Goal: Submit feedback/report problem: Submit feedback/report problem

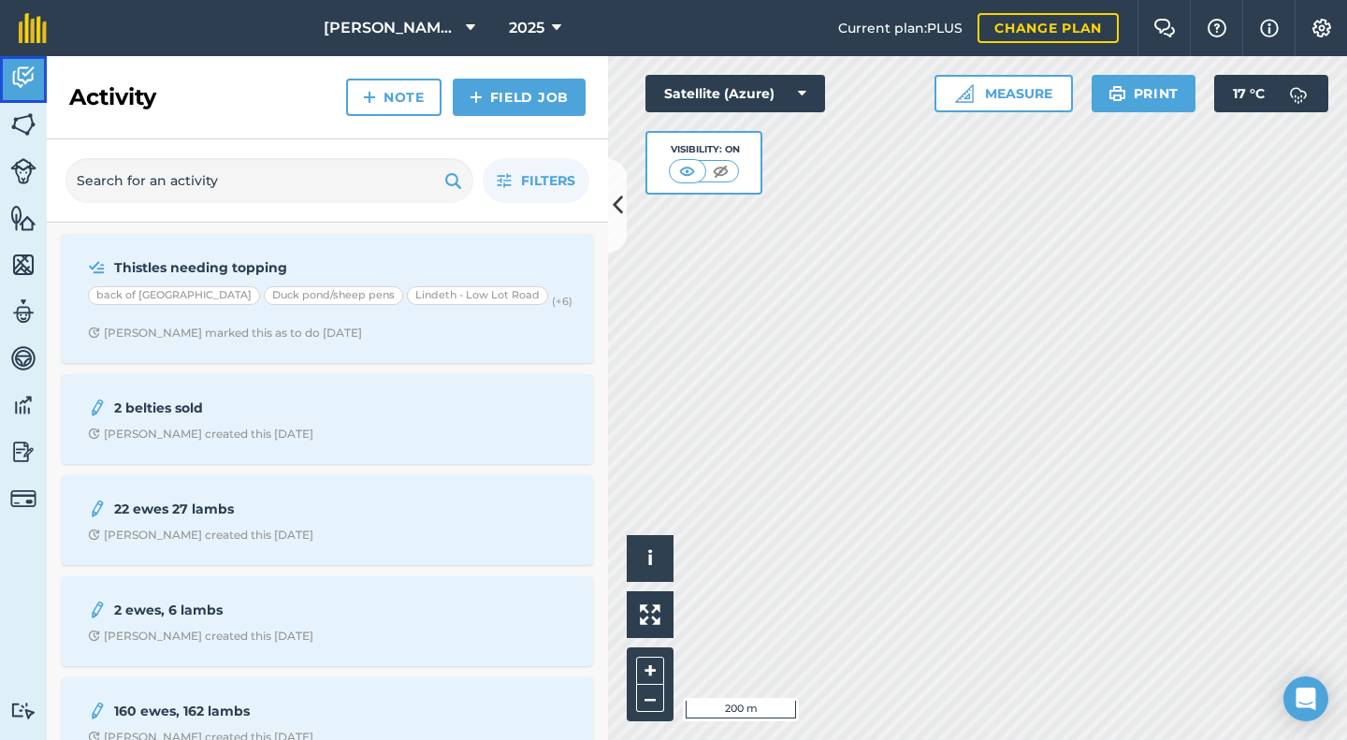
click at [27, 78] on img at bounding box center [23, 78] width 26 height 28
click at [23, 179] on img at bounding box center [23, 171] width 26 height 26
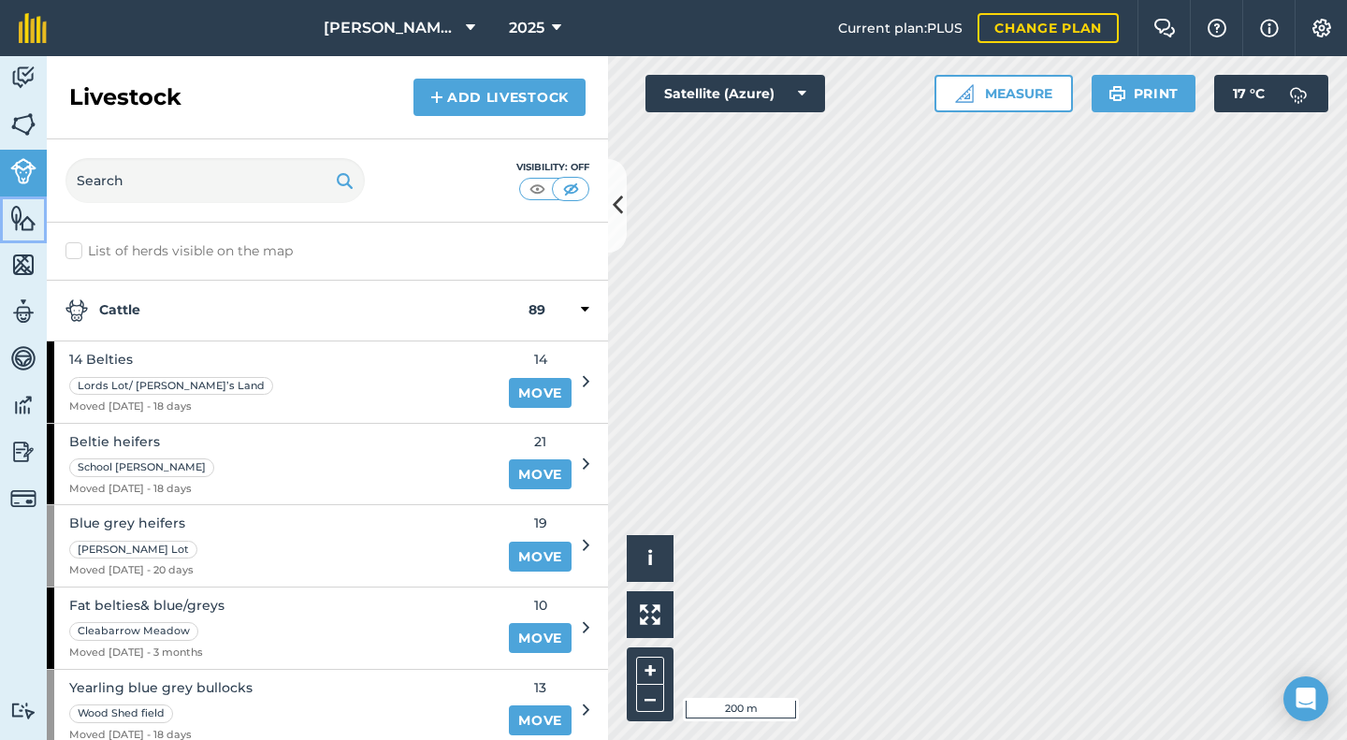
click at [24, 213] on img at bounding box center [23, 218] width 26 height 28
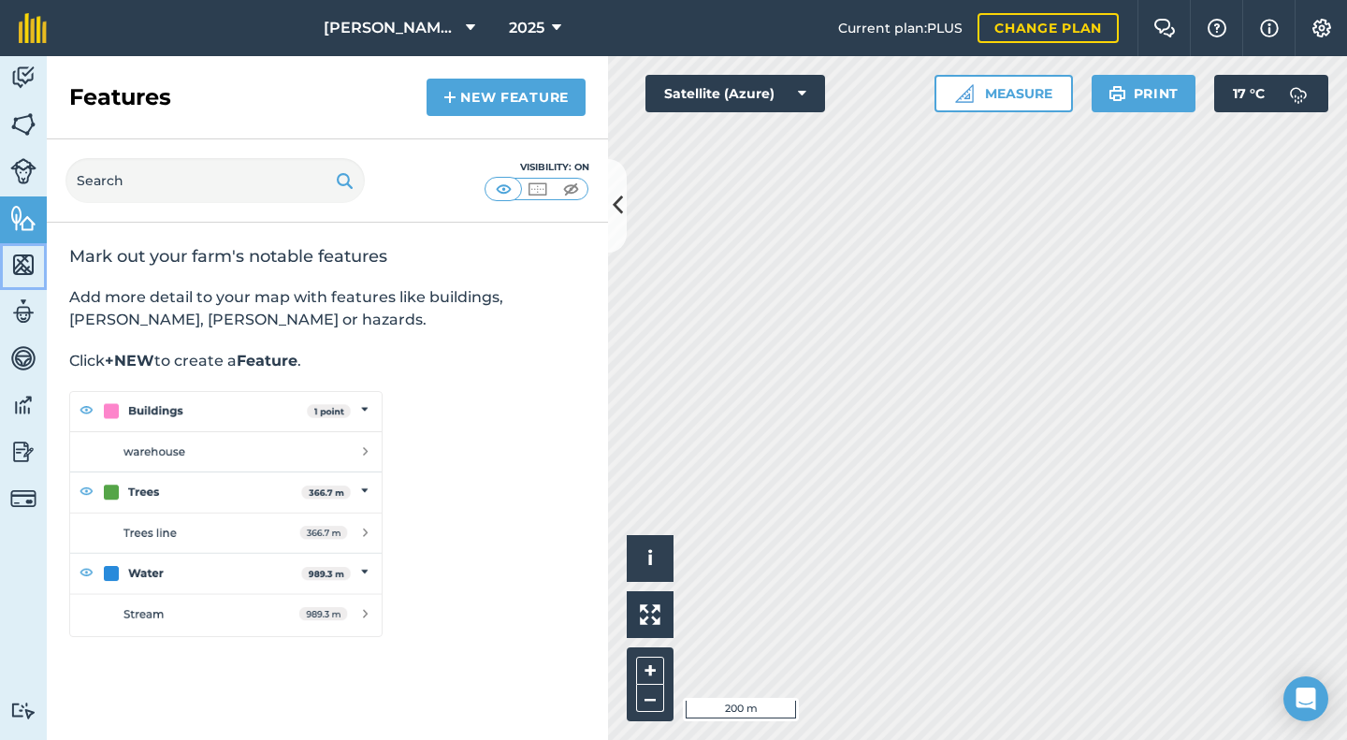
click at [22, 267] on img at bounding box center [23, 265] width 26 height 28
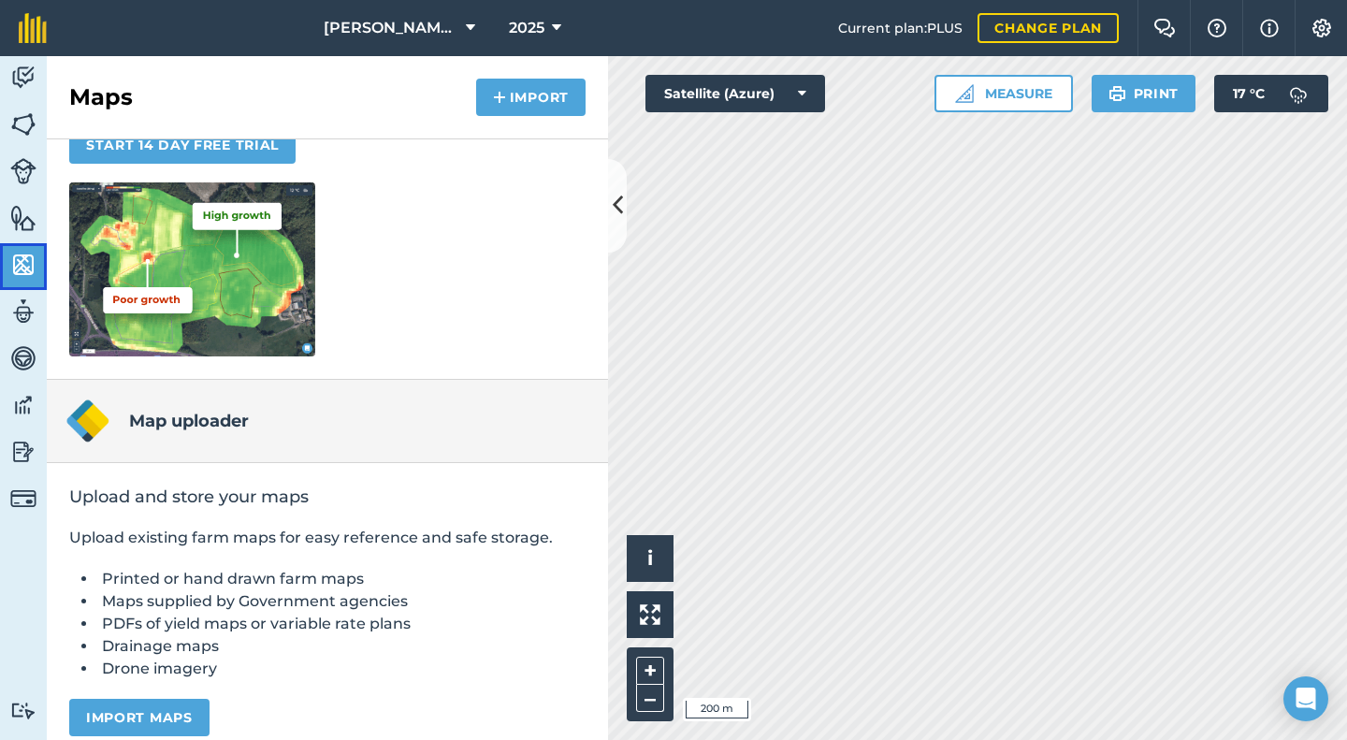
scroll to position [265, 0]
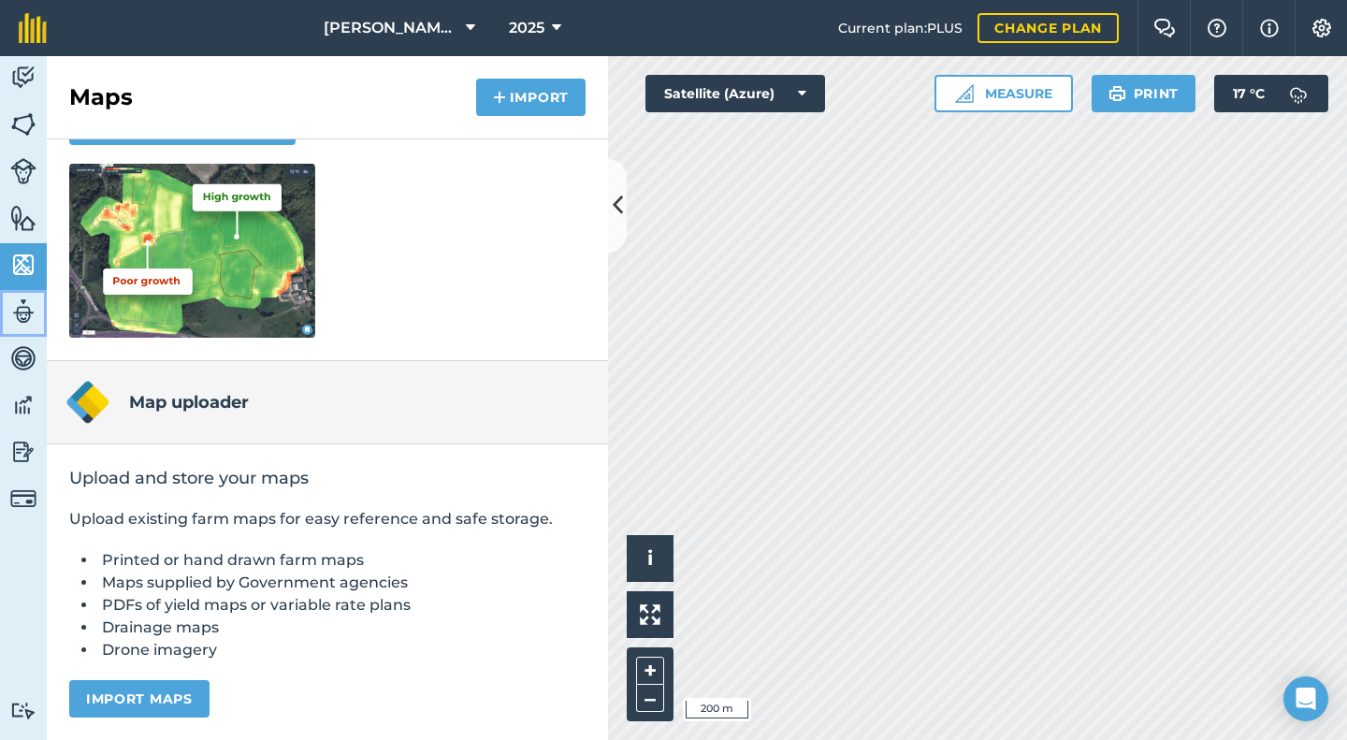
click at [23, 311] on img at bounding box center [23, 312] width 26 height 28
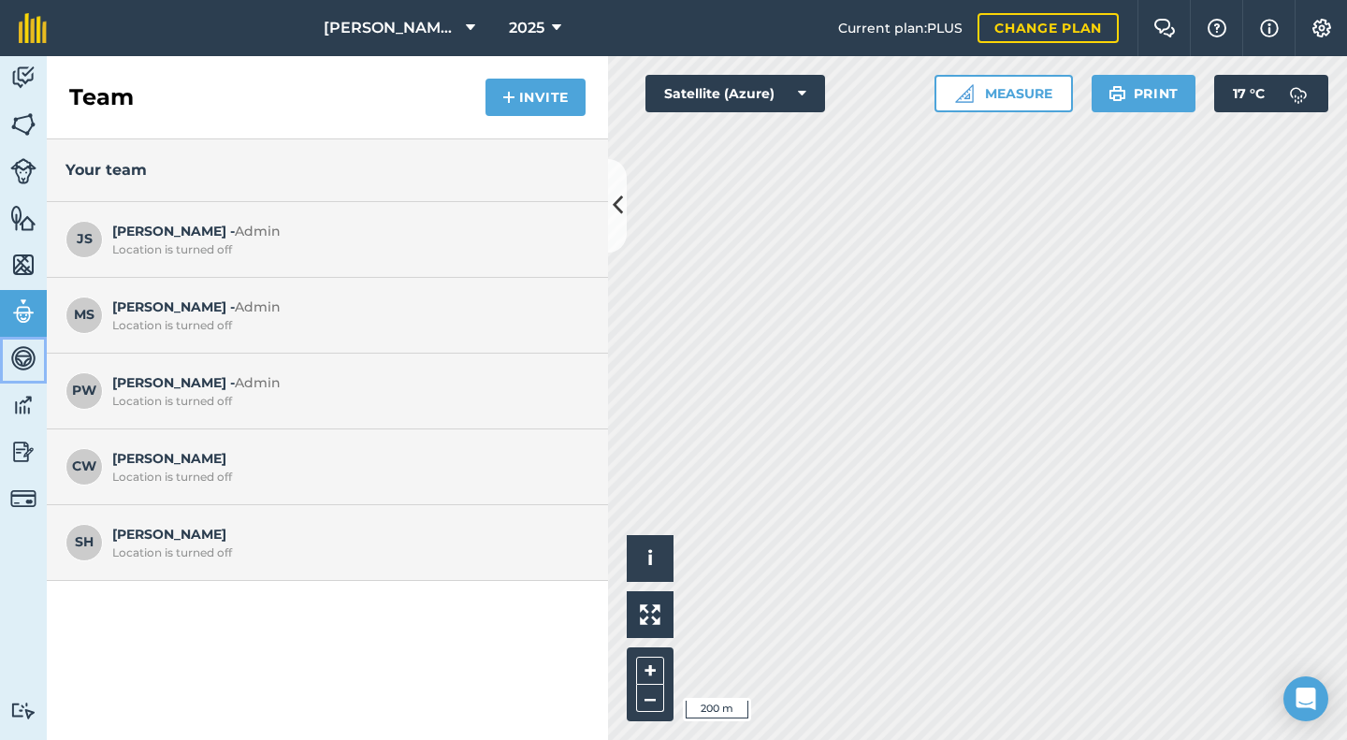
click at [23, 355] on img at bounding box center [23, 358] width 26 height 28
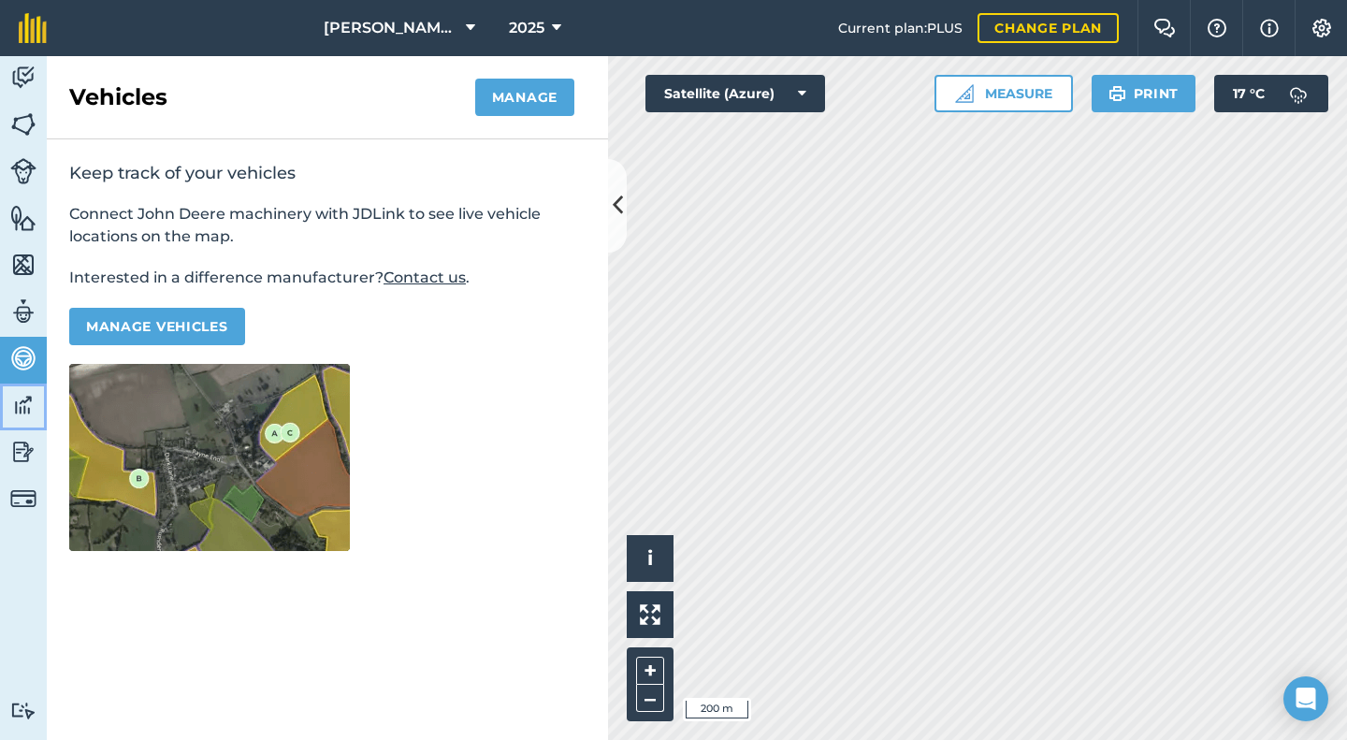
click at [21, 399] on img at bounding box center [23, 405] width 26 height 28
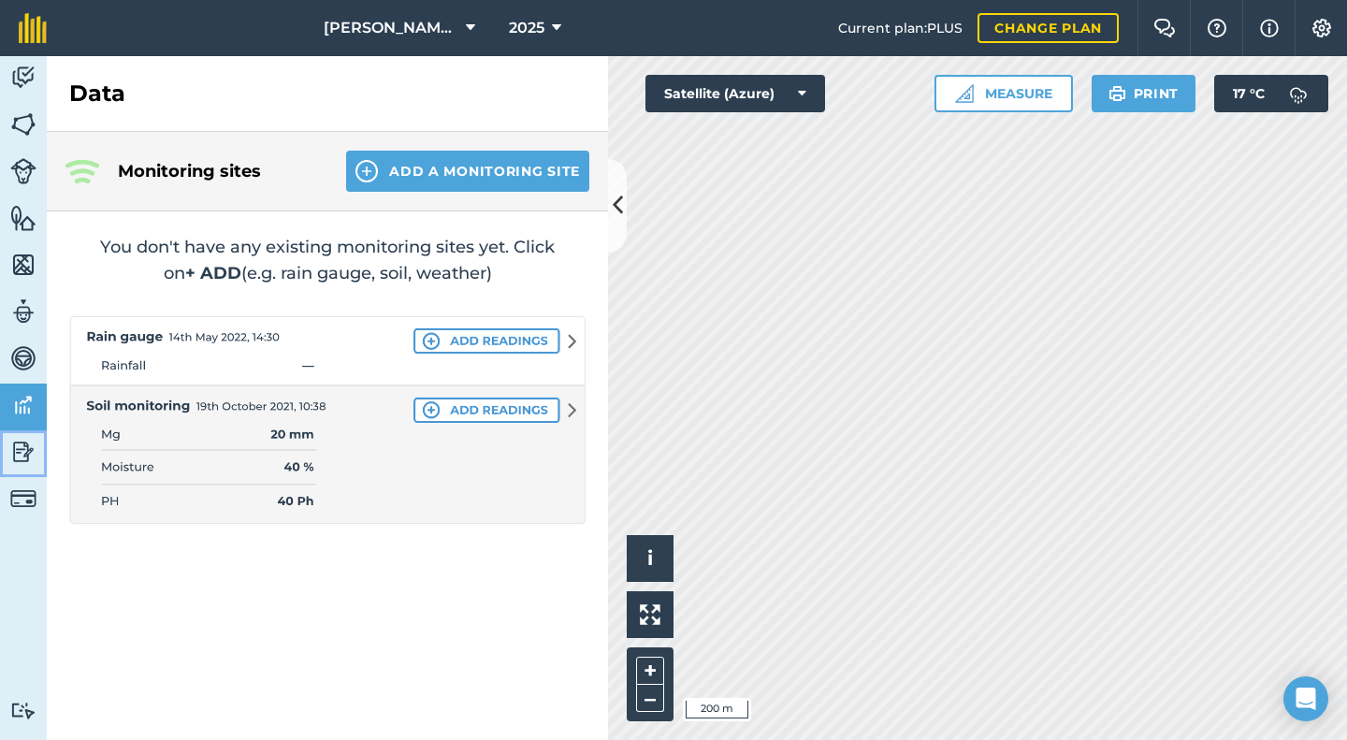
click at [16, 452] on img at bounding box center [23, 452] width 26 height 28
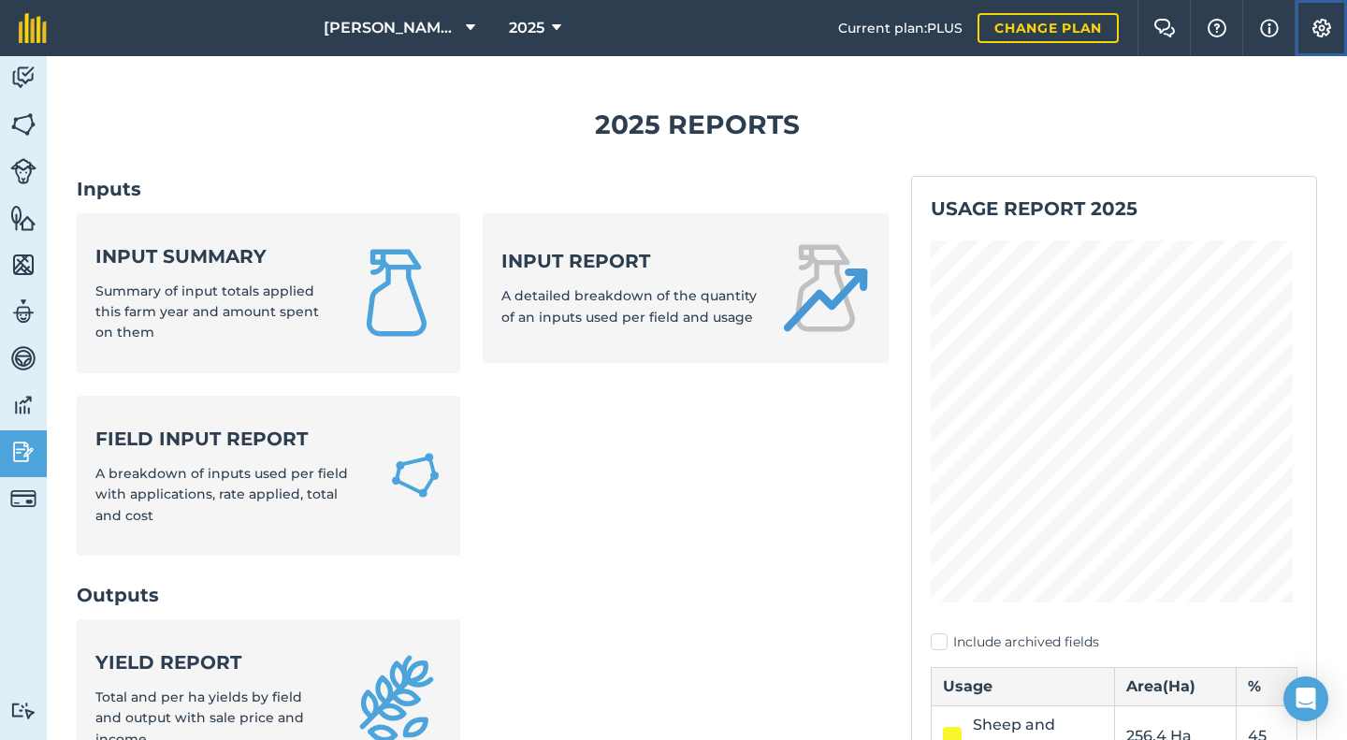
click at [1319, 22] on img at bounding box center [1322, 28] width 22 height 19
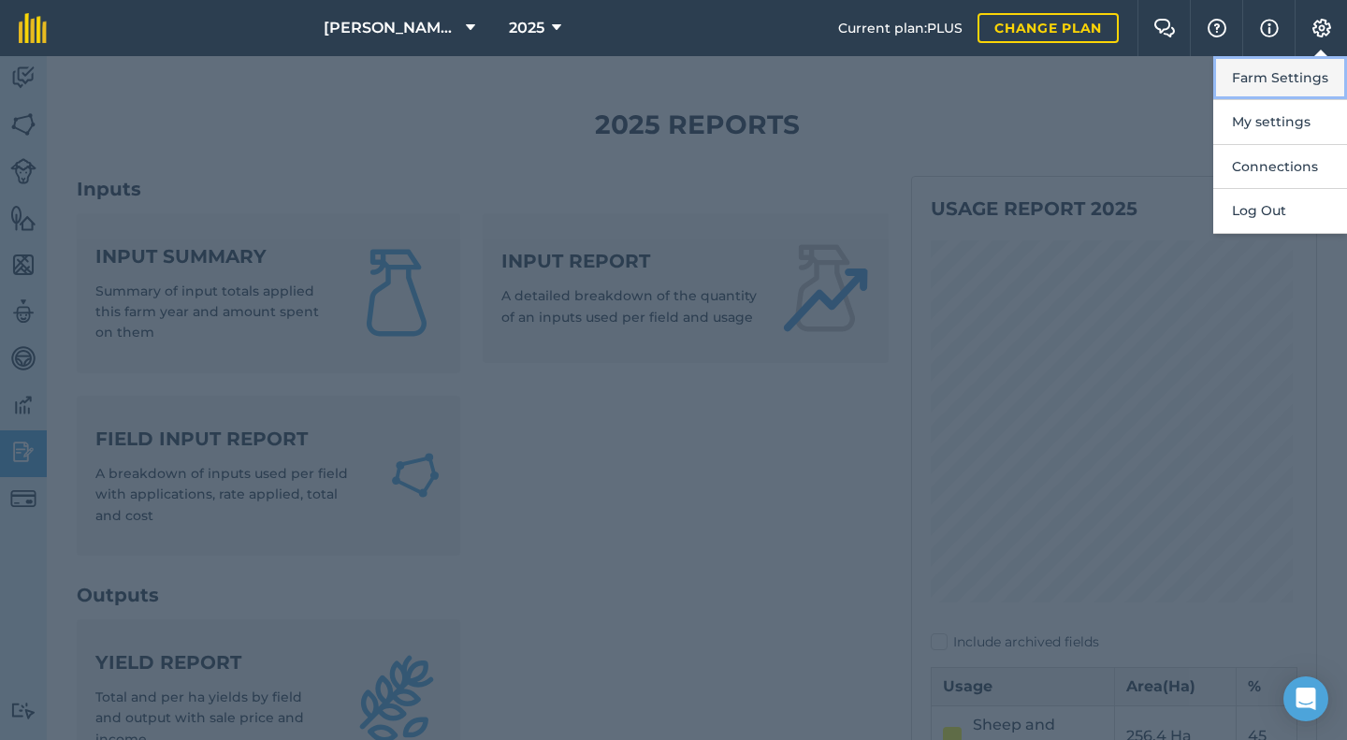
click at [1265, 80] on button "Farm Settings" at bounding box center [1280, 78] width 134 height 44
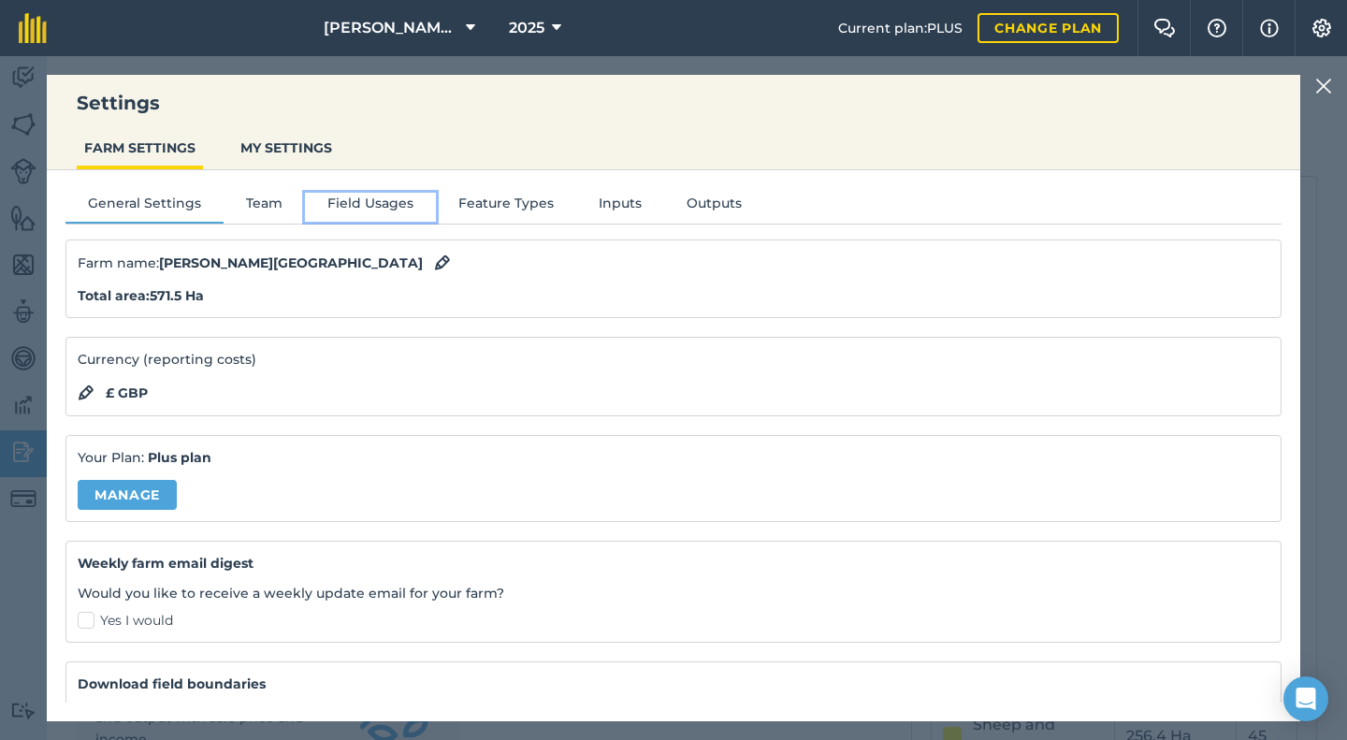
click at [355, 196] on button "Field Usages" at bounding box center [370, 207] width 131 height 28
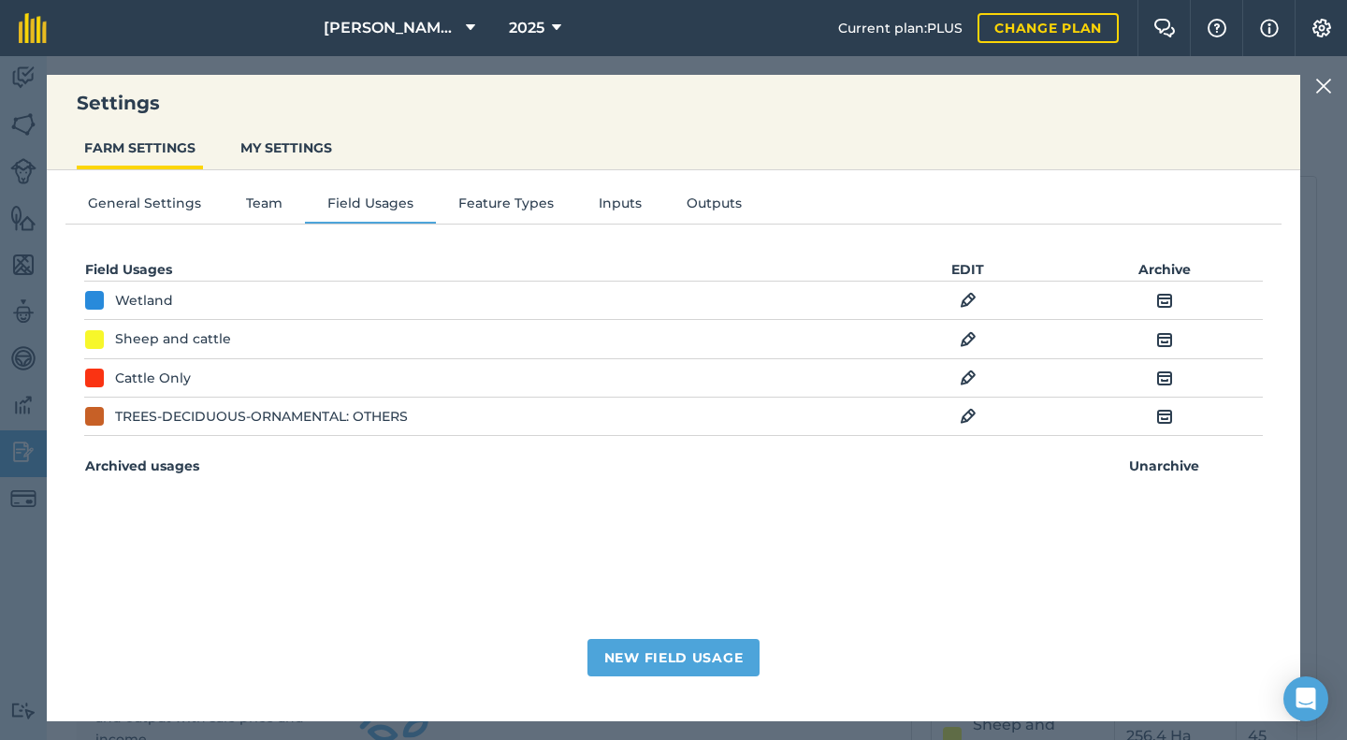
click at [123, 336] on div "Sheep and cattle" at bounding box center [173, 338] width 116 height 21
click at [161, 340] on div "Sheep and cattle" at bounding box center [173, 338] width 116 height 21
click at [970, 342] on img at bounding box center [968, 339] width 17 height 22
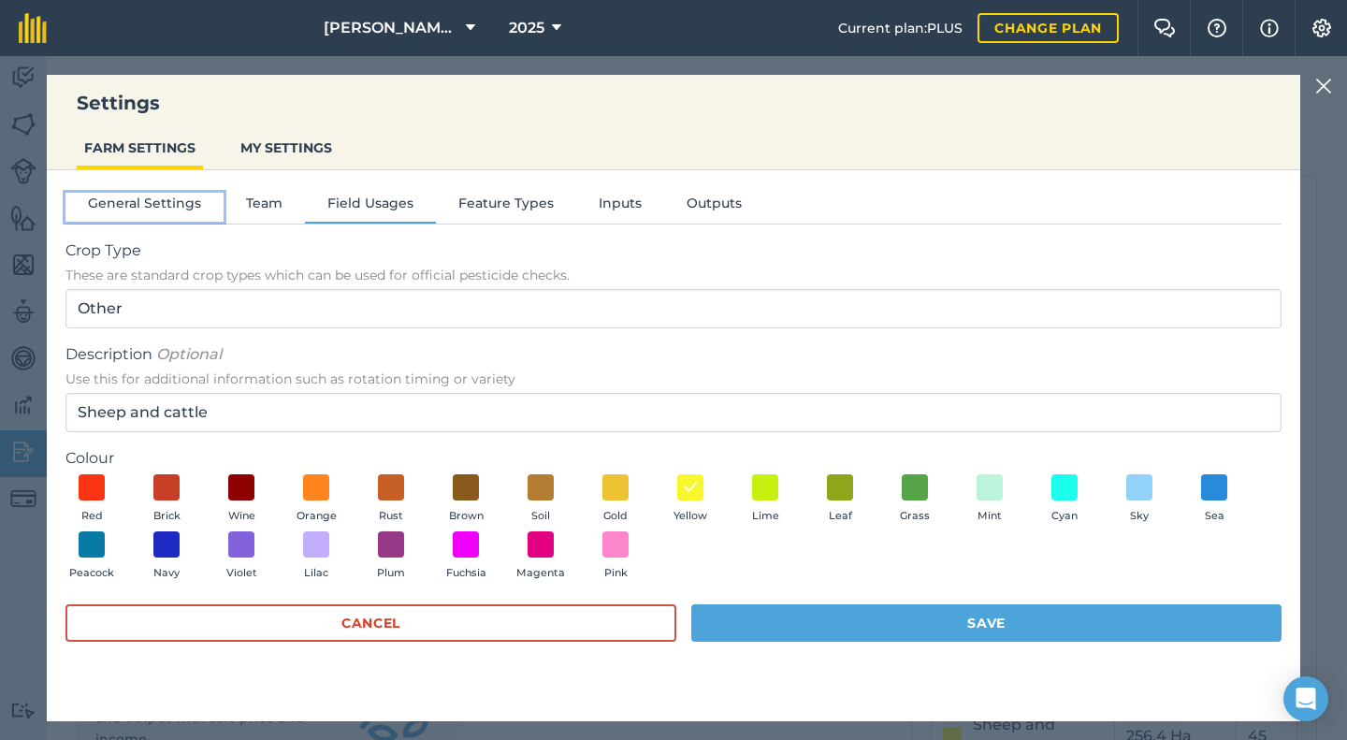
click at [161, 201] on button "General Settings" at bounding box center [144, 207] width 158 height 28
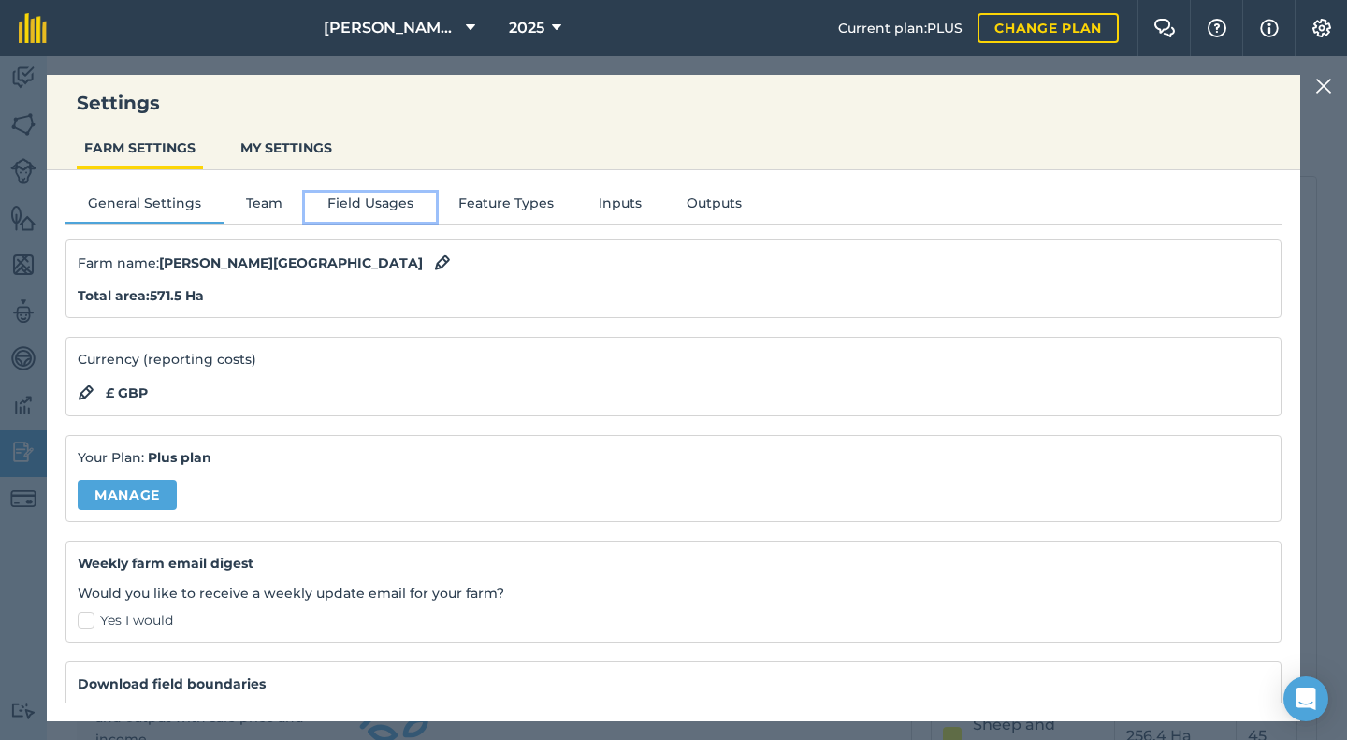
click at [373, 205] on button "Field Usages" at bounding box center [370, 207] width 131 height 28
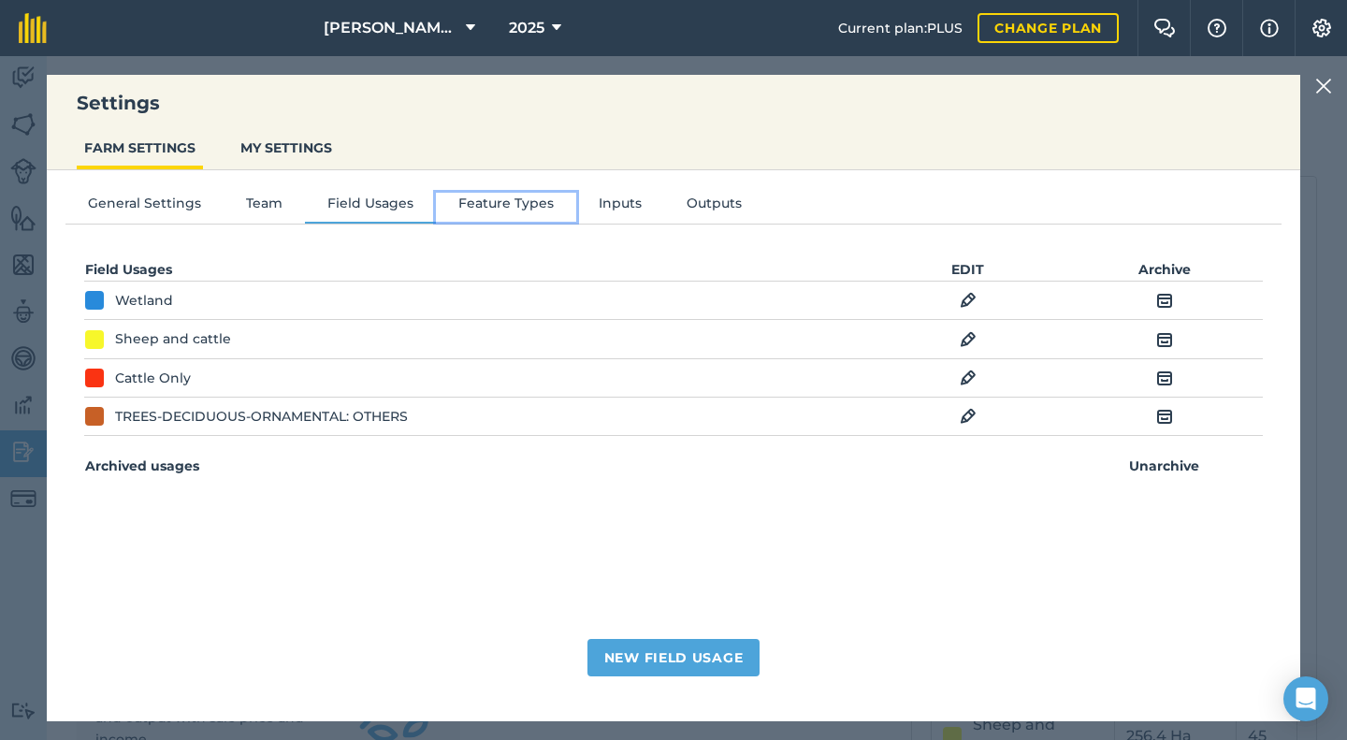
click at [499, 211] on button "Feature Types" at bounding box center [506, 207] width 140 height 28
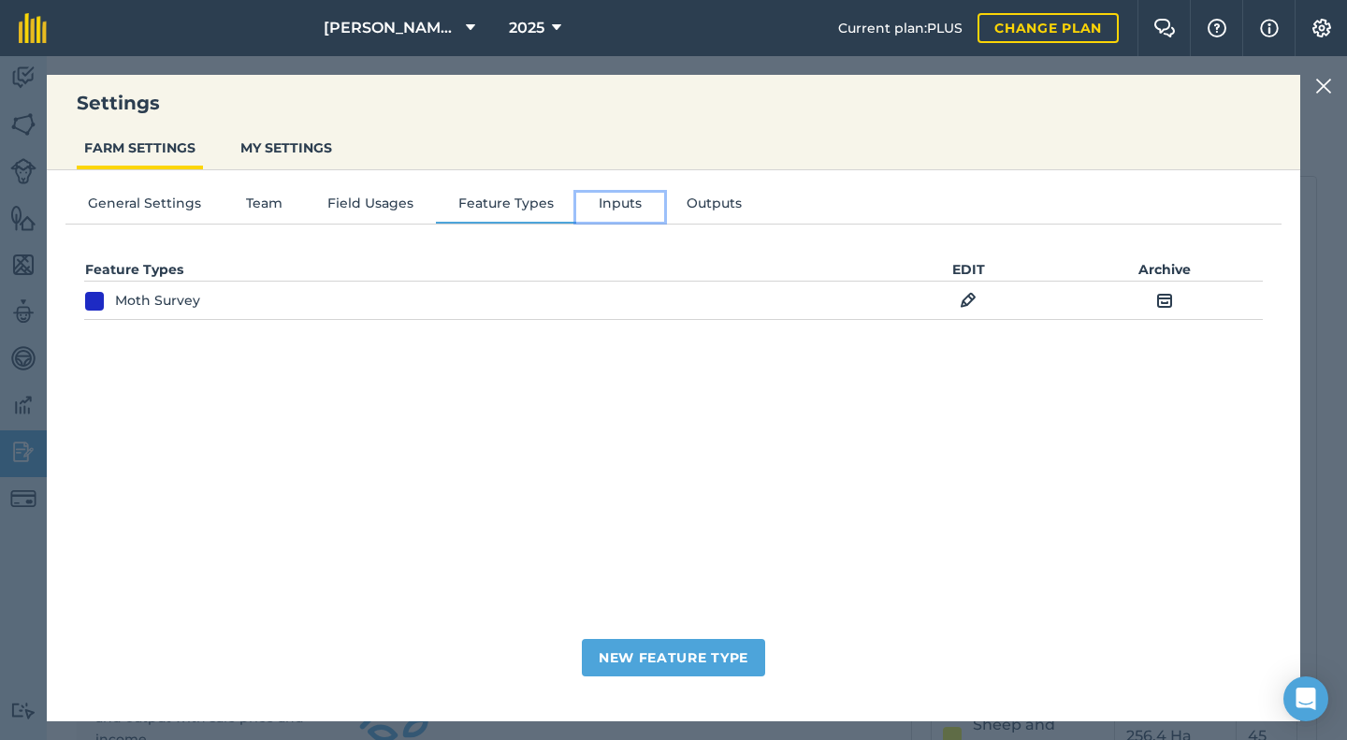
click at [605, 209] on button "Inputs" at bounding box center [620, 207] width 88 height 28
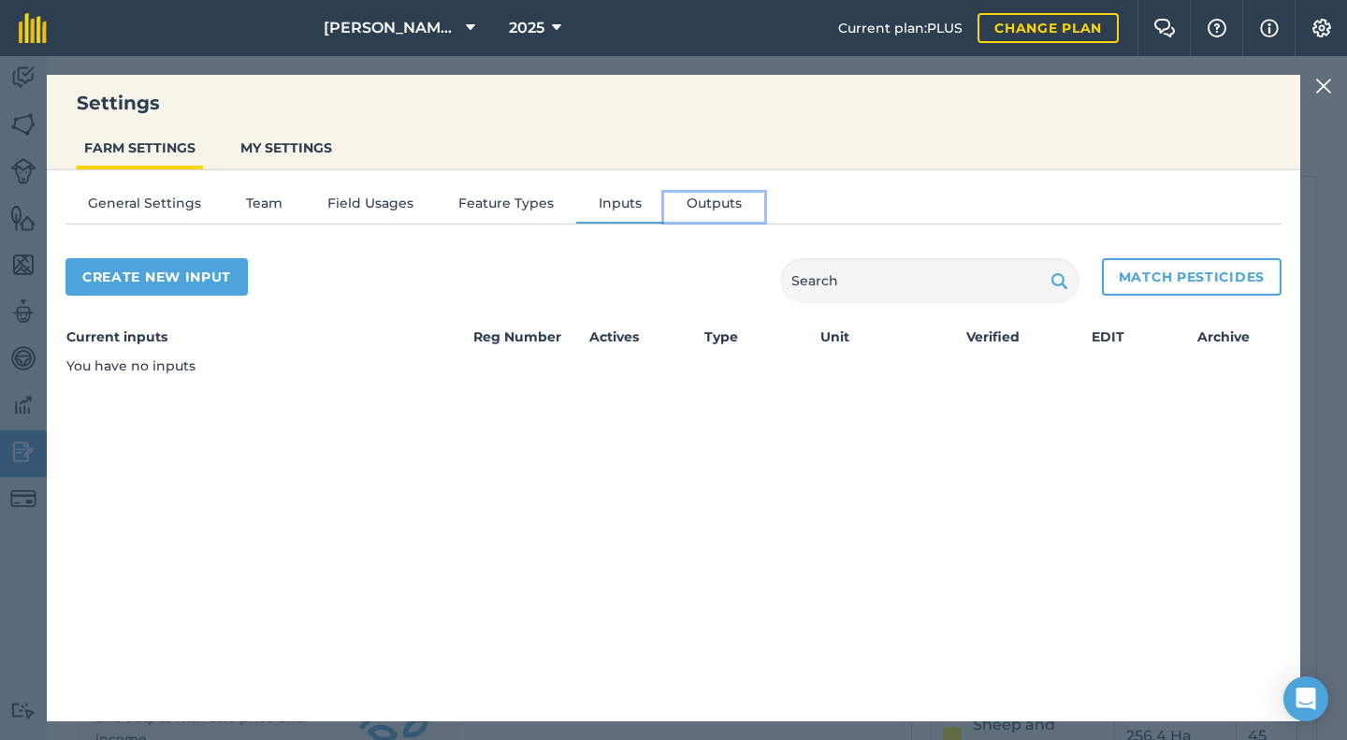
click at [696, 208] on button "Outputs" at bounding box center [714, 207] width 100 height 28
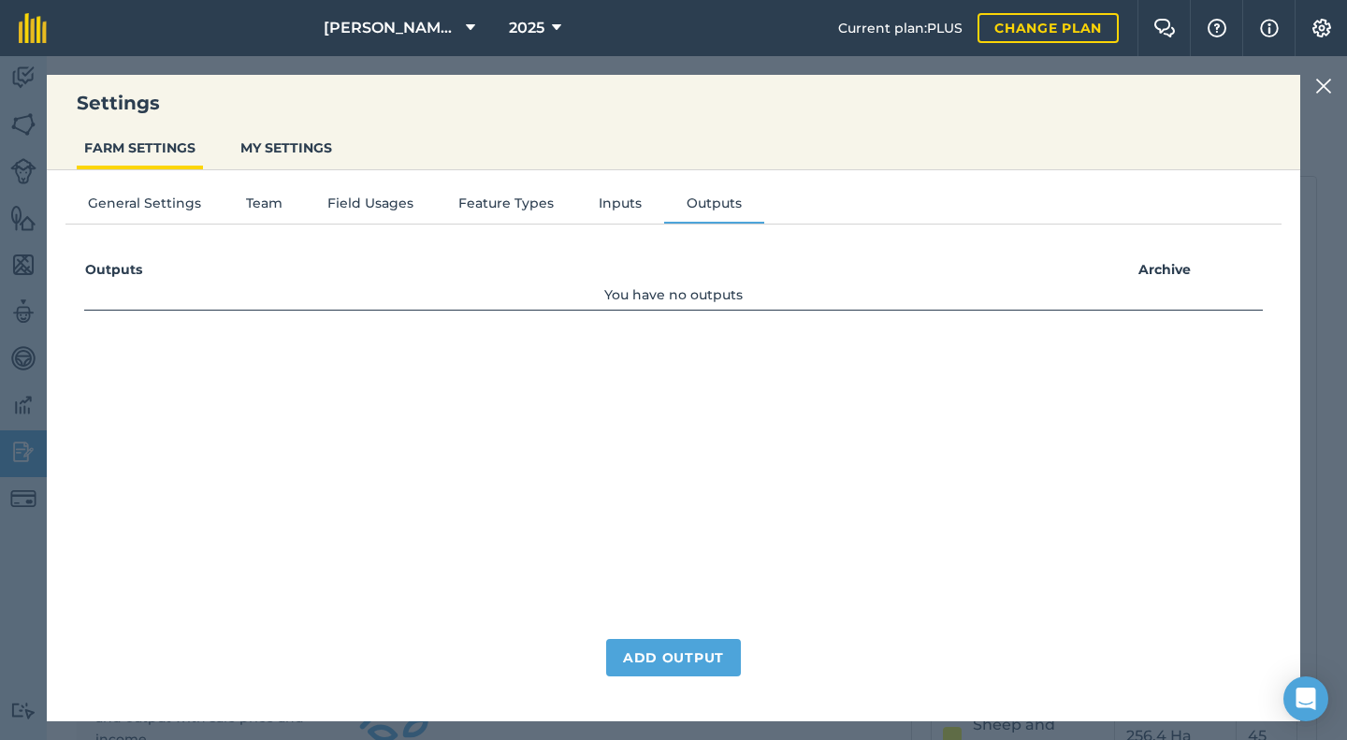
click at [1316, 84] on img at bounding box center [1323, 86] width 17 height 22
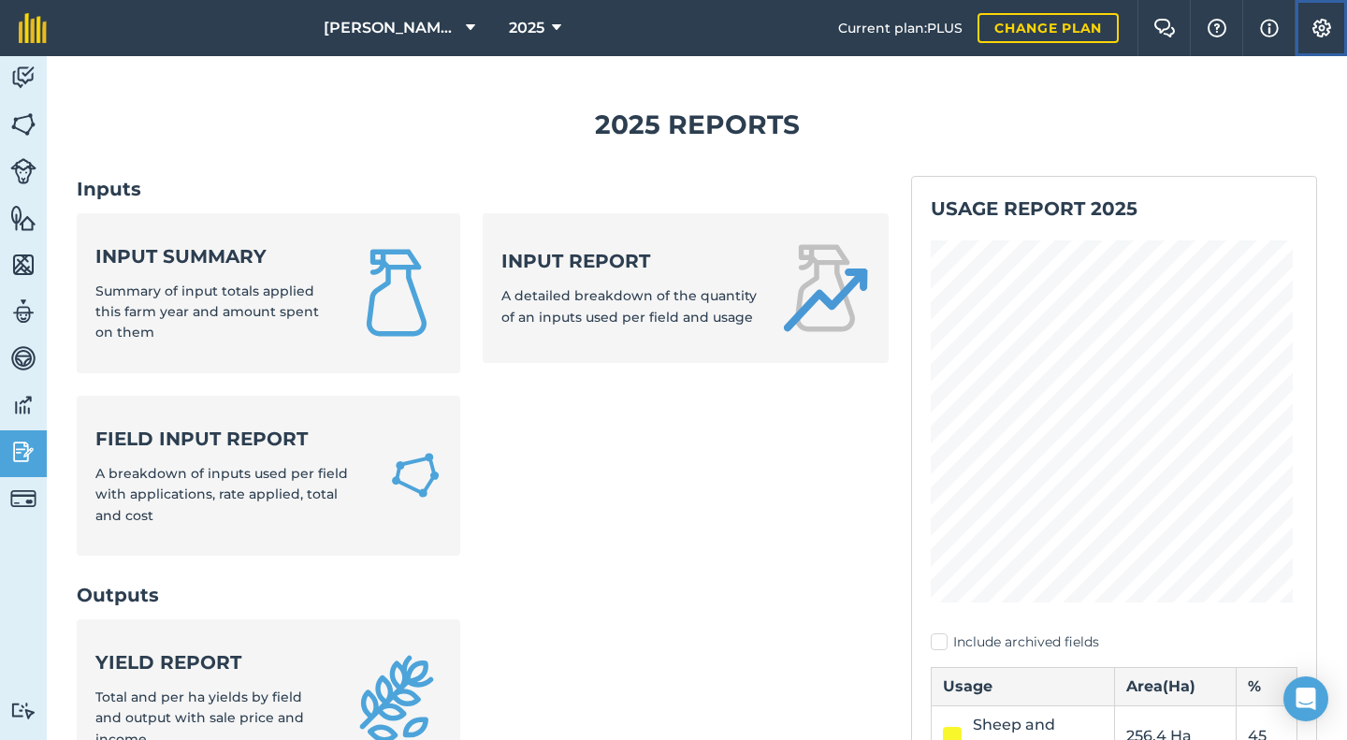
click at [1316, 30] on img at bounding box center [1322, 28] width 22 height 19
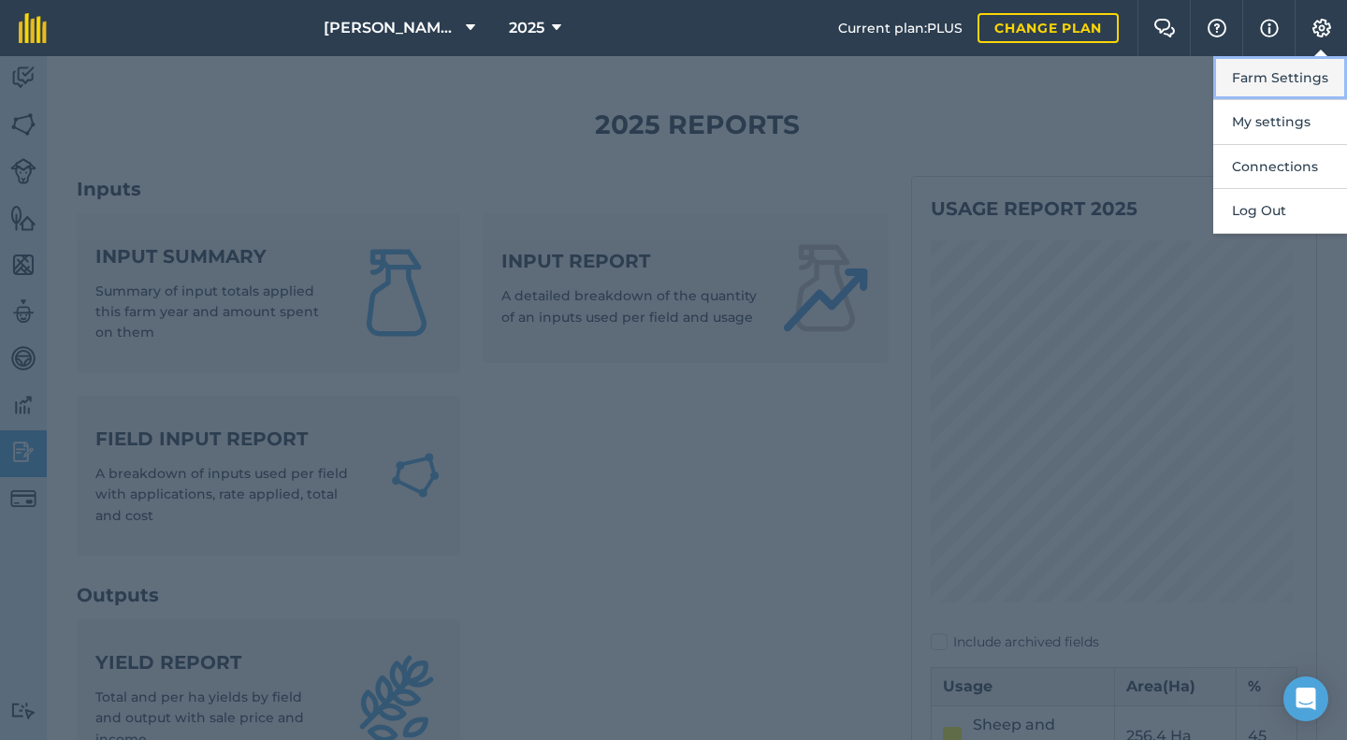
click at [1277, 84] on button "Farm Settings" at bounding box center [1280, 78] width 134 height 44
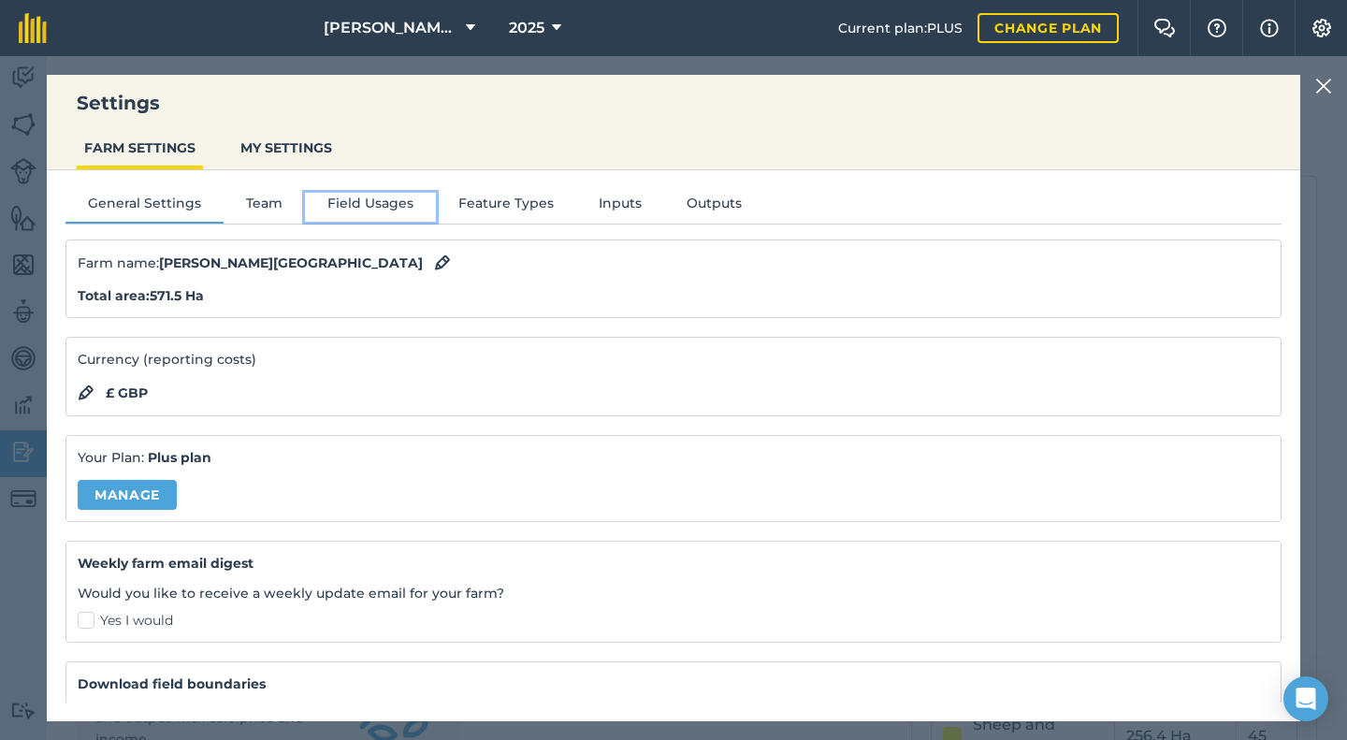
click at [364, 209] on button "Field Usages" at bounding box center [370, 207] width 131 height 28
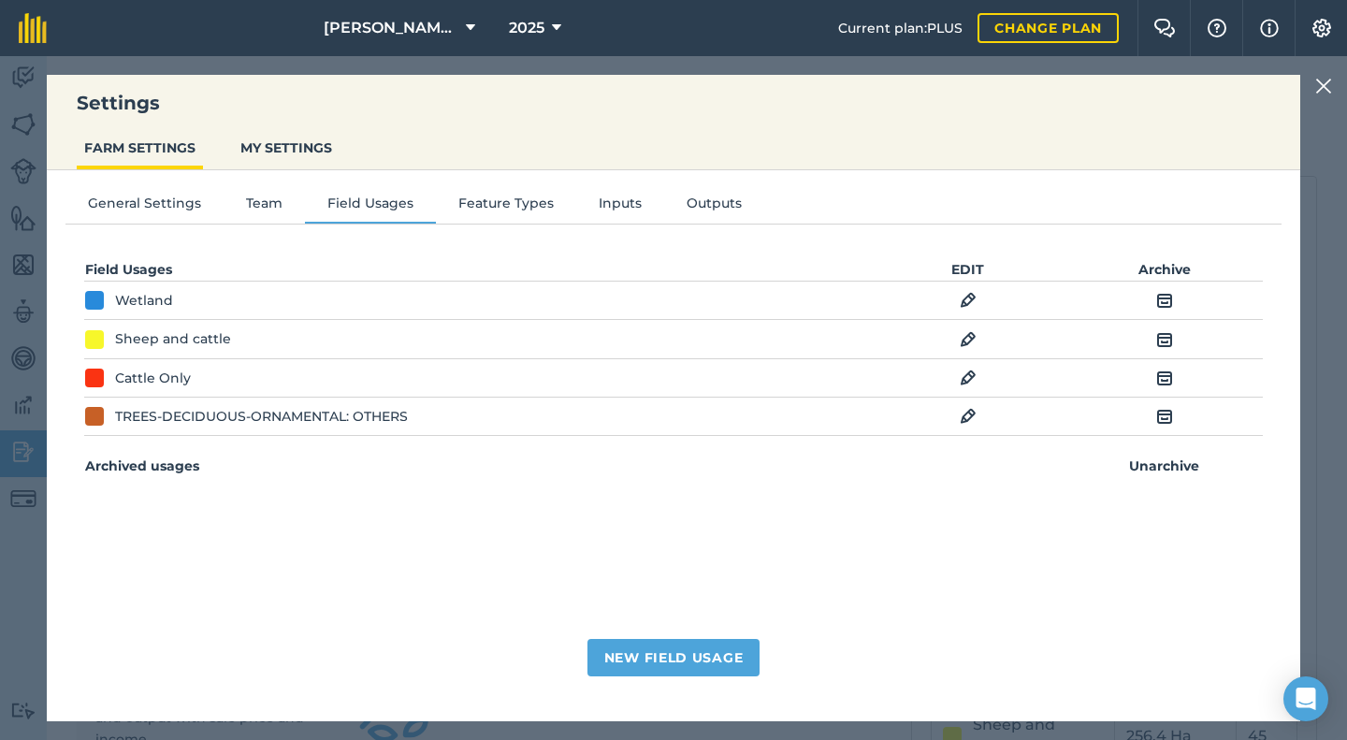
click at [974, 340] on img at bounding box center [968, 339] width 17 height 22
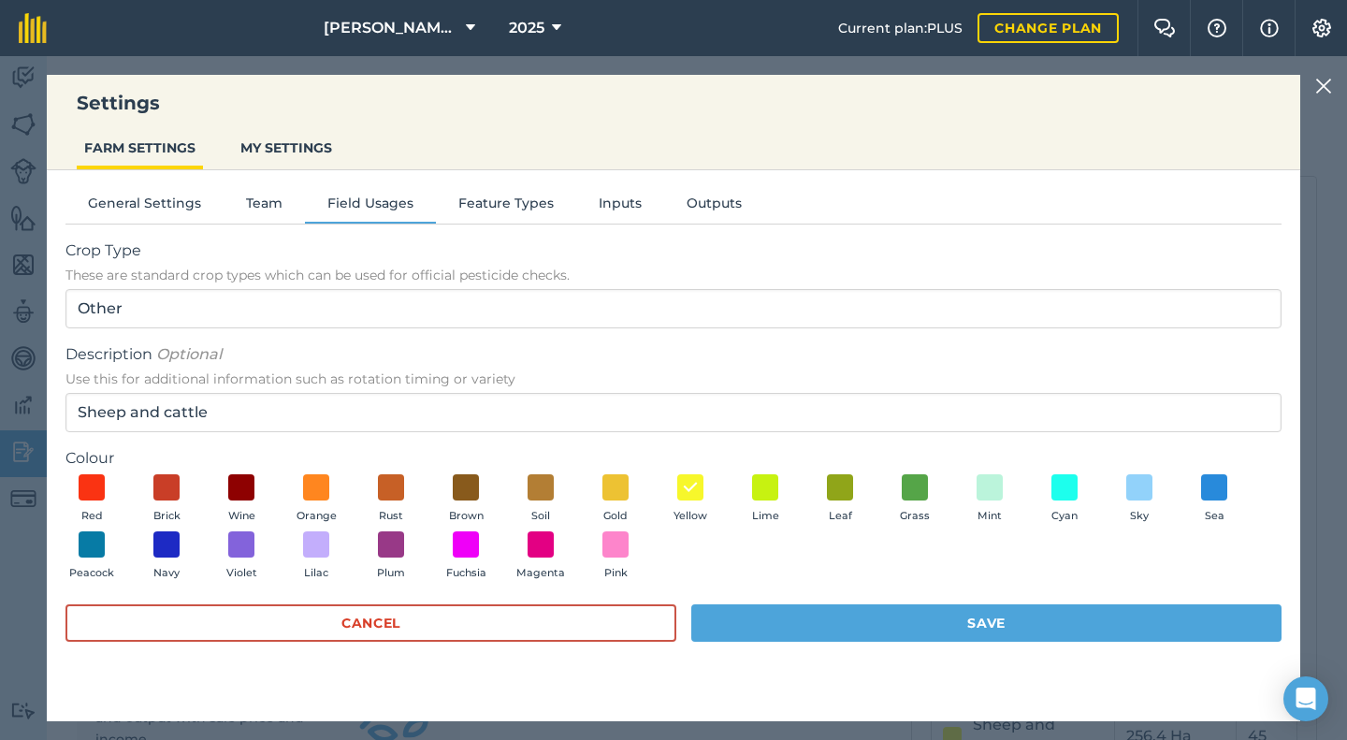
click at [1324, 84] on img at bounding box center [1323, 86] width 17 height 22
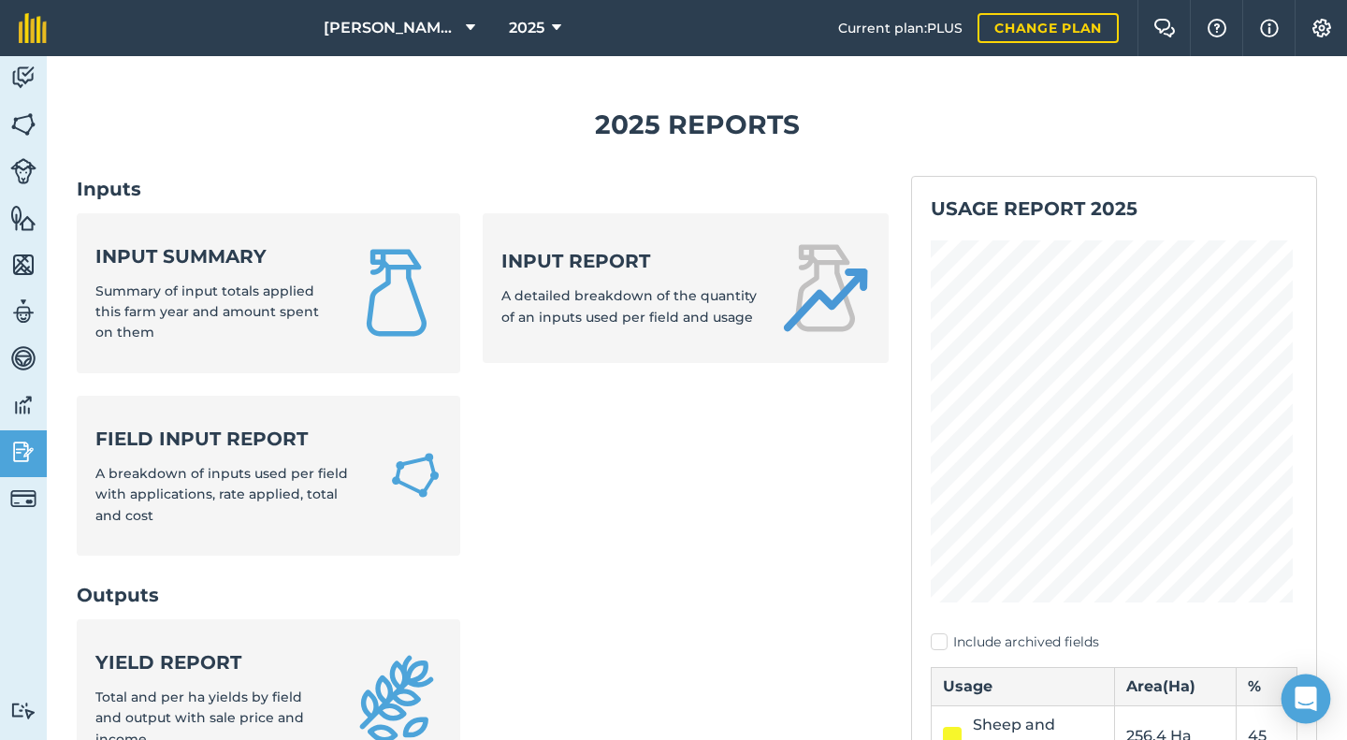
click at [1307, 698] on icon "Open Intercom Messenger" at bounding box center [1306, 699] width 22 height 24
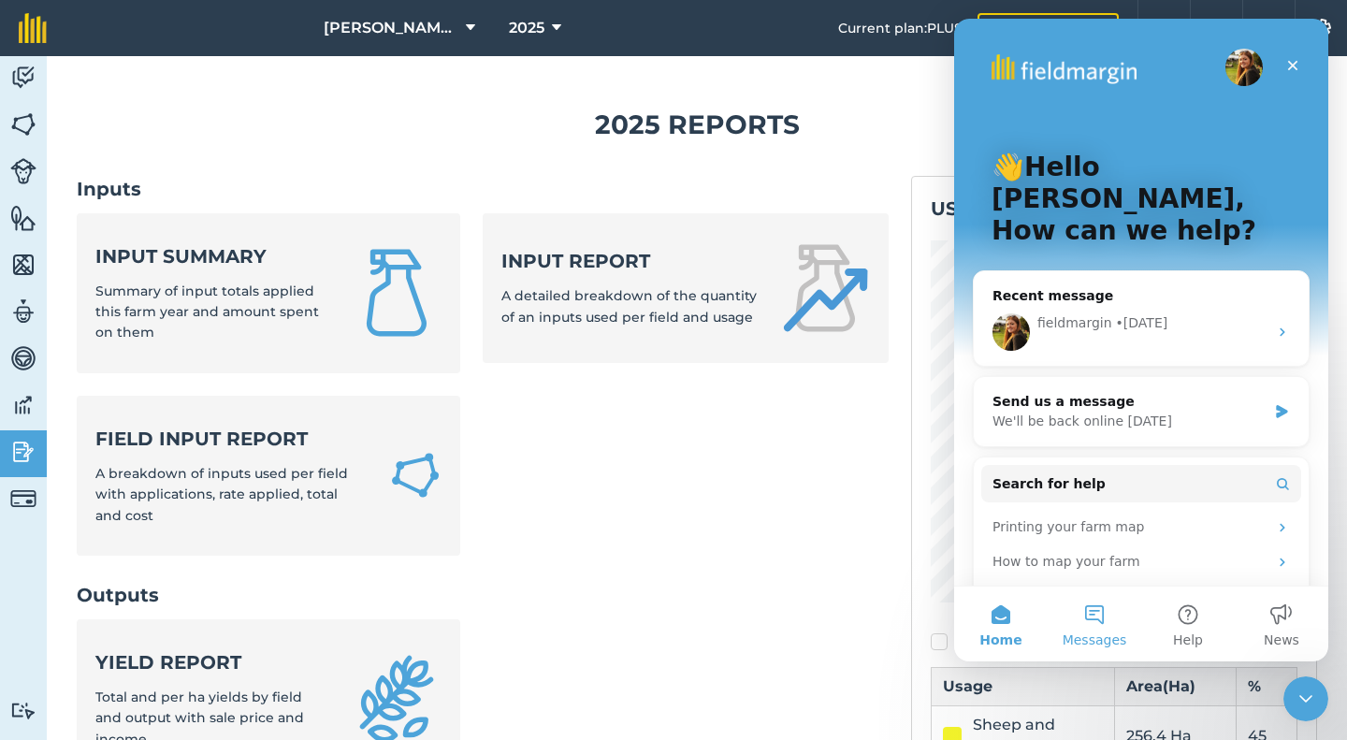
click at [1102, 617] on button "Messages" at bounding box center [1095, 624] width 94 height 75
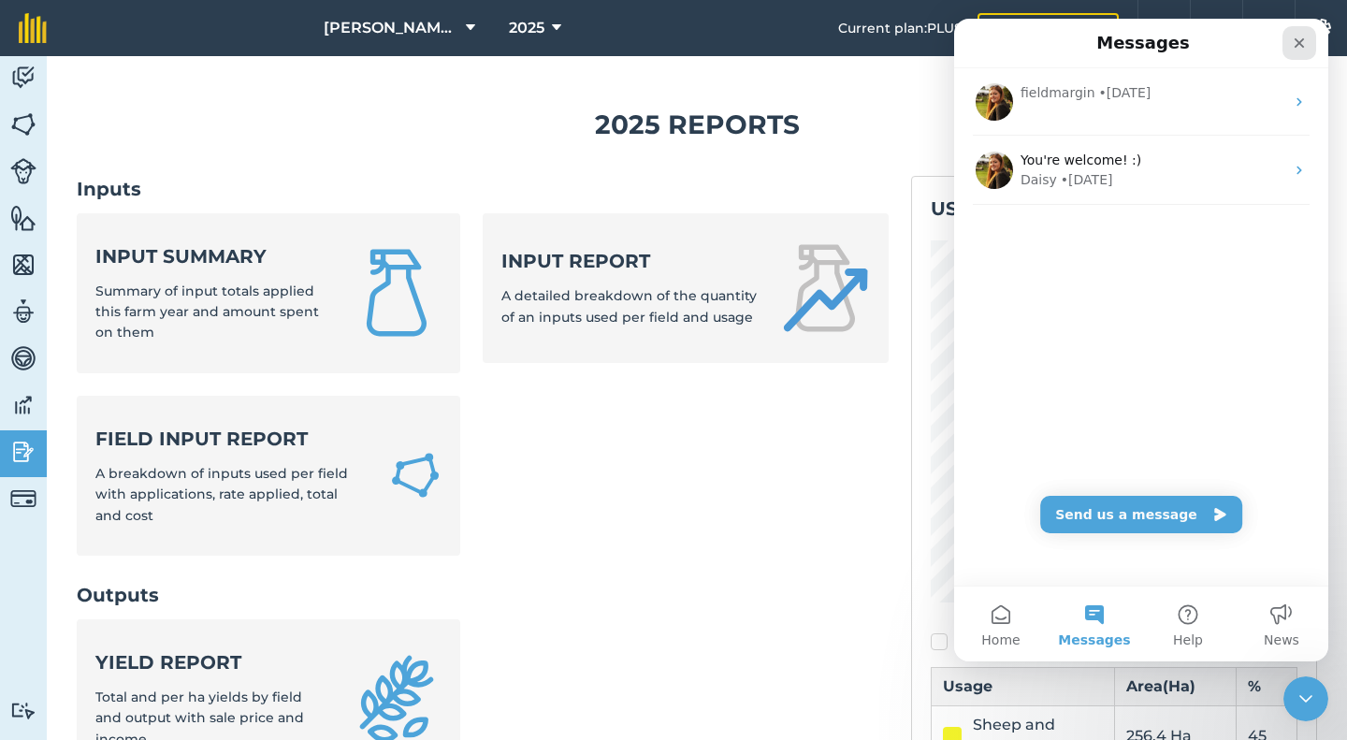
click at [1300, 44] on icon "Close" at bounding box center [1300, 43] width 10 height 10
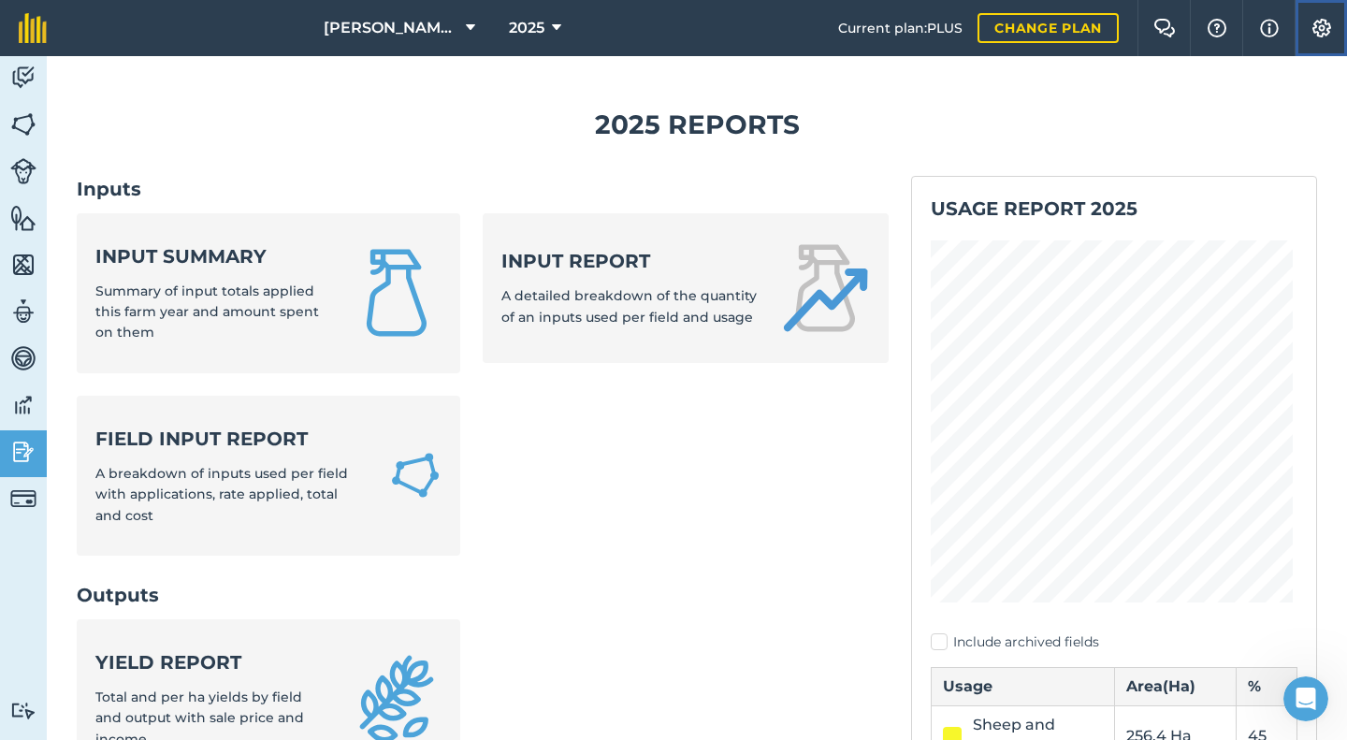
click at [1321, 30] on img at bounding box center [1322, 28] width 22 height 19
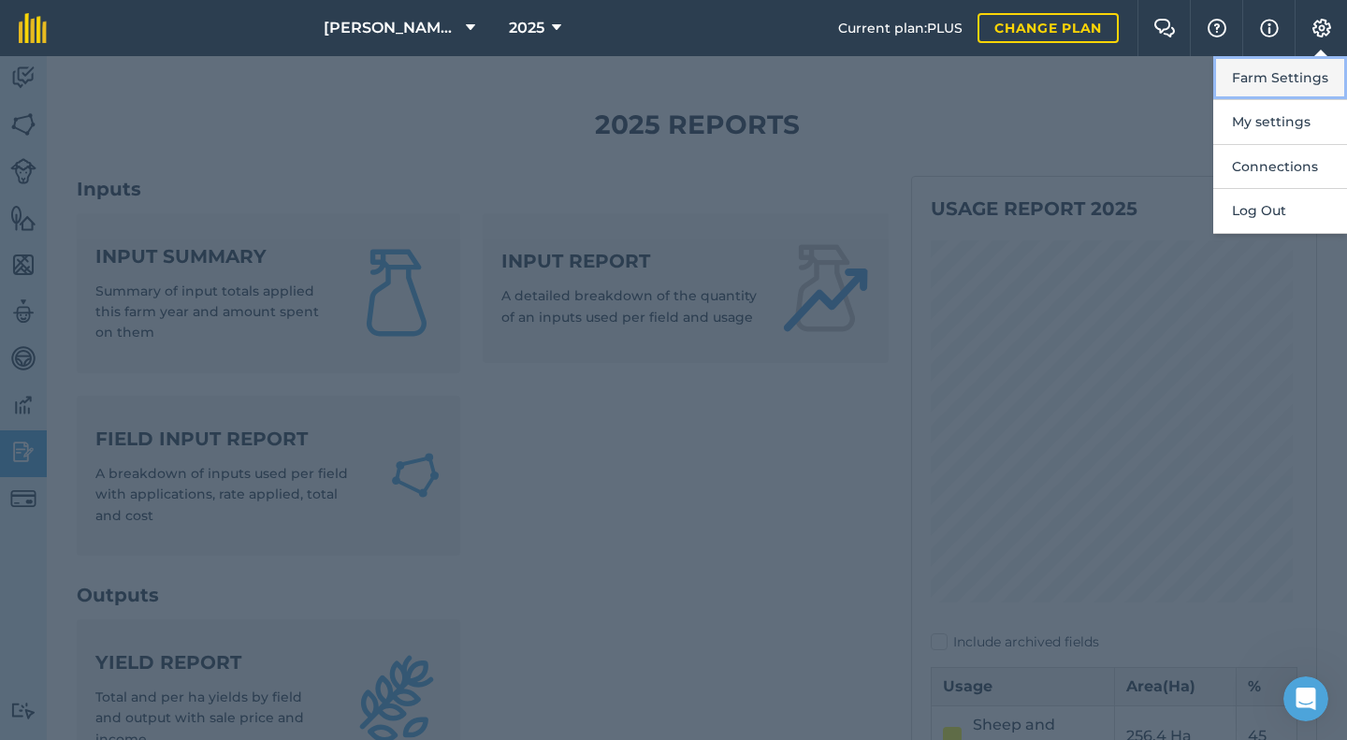
click at [1278, 79] on button "Farm Settings" at bounding box center [1280, 78] width 134 height 44
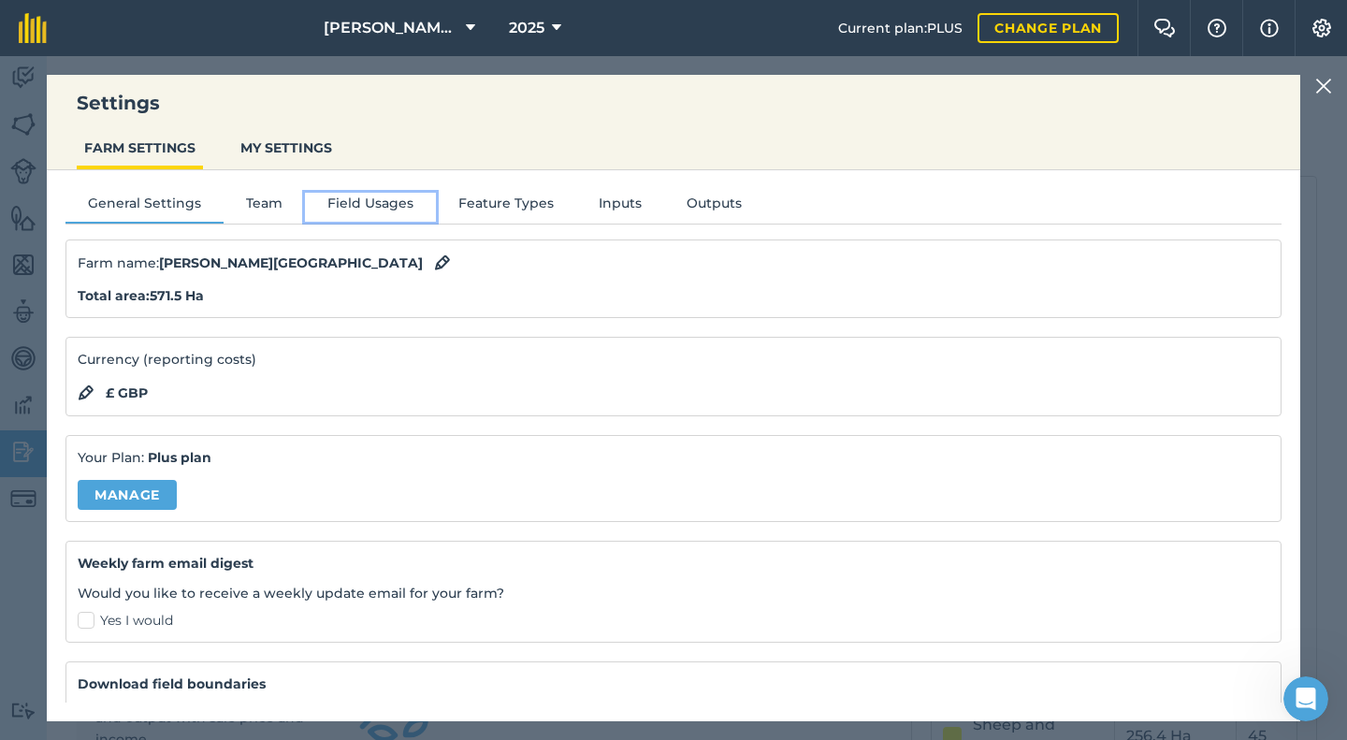
click at [371, 213] on button "Field Usages" at bounding box center [370, 207] width 131 height 28
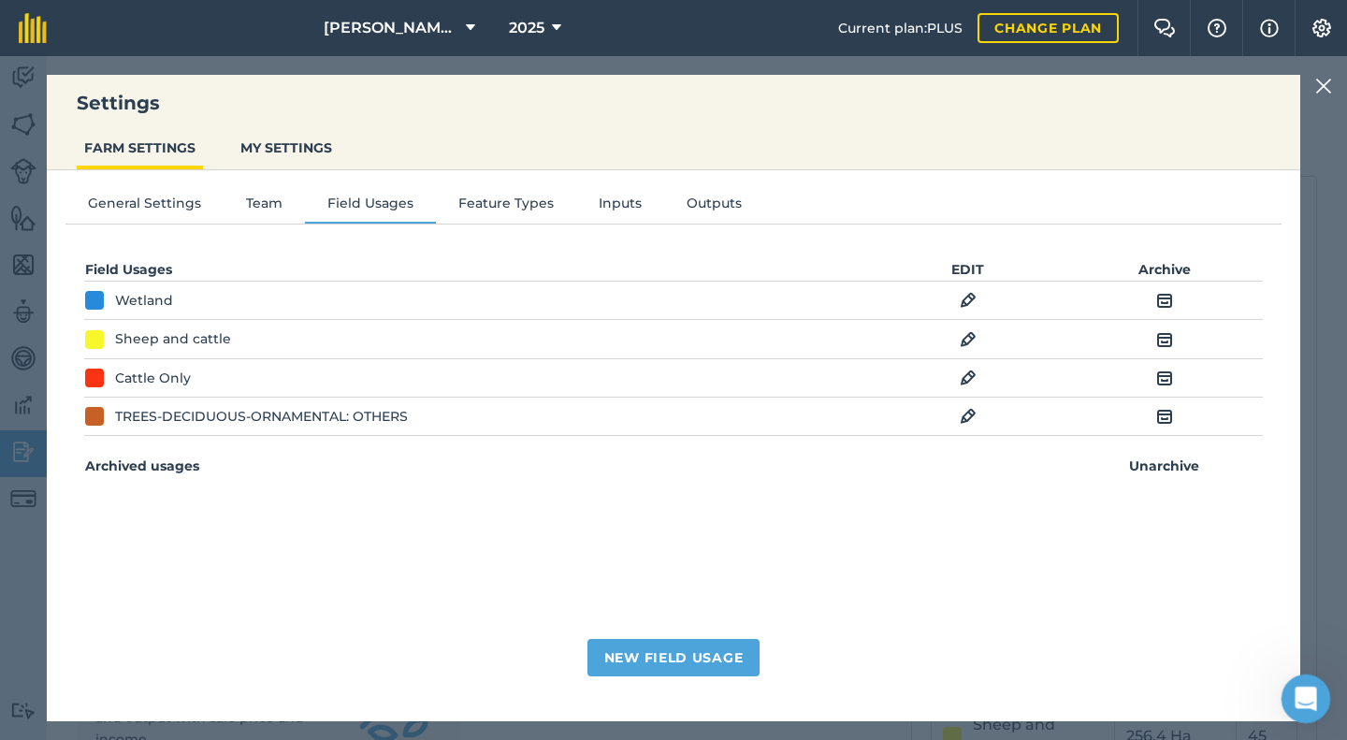
click at [1300, 692] on icon "Open Intercom Messenger" at bounding box center [1303, 696] width 31 height 31
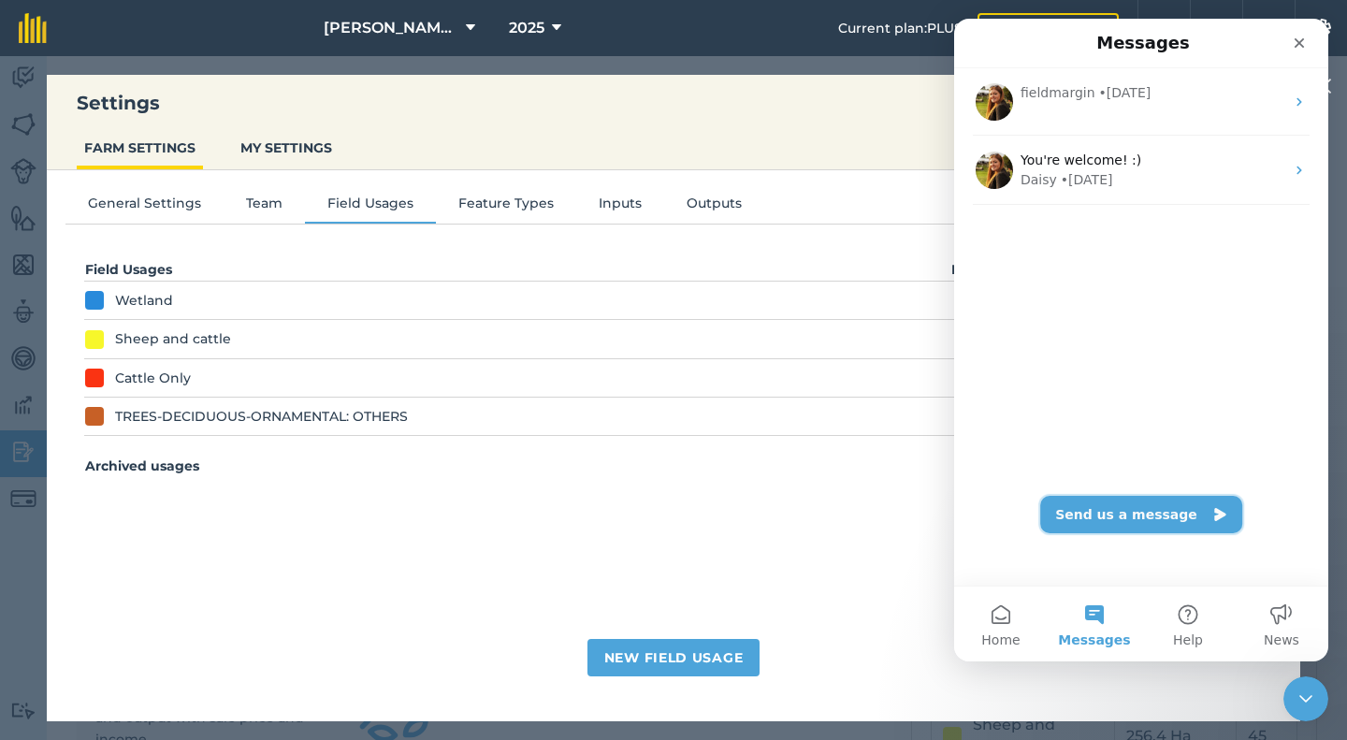
click at [1124, 527] on button "Send us a message" at bounding box center [1141, 514] width 202 height 37
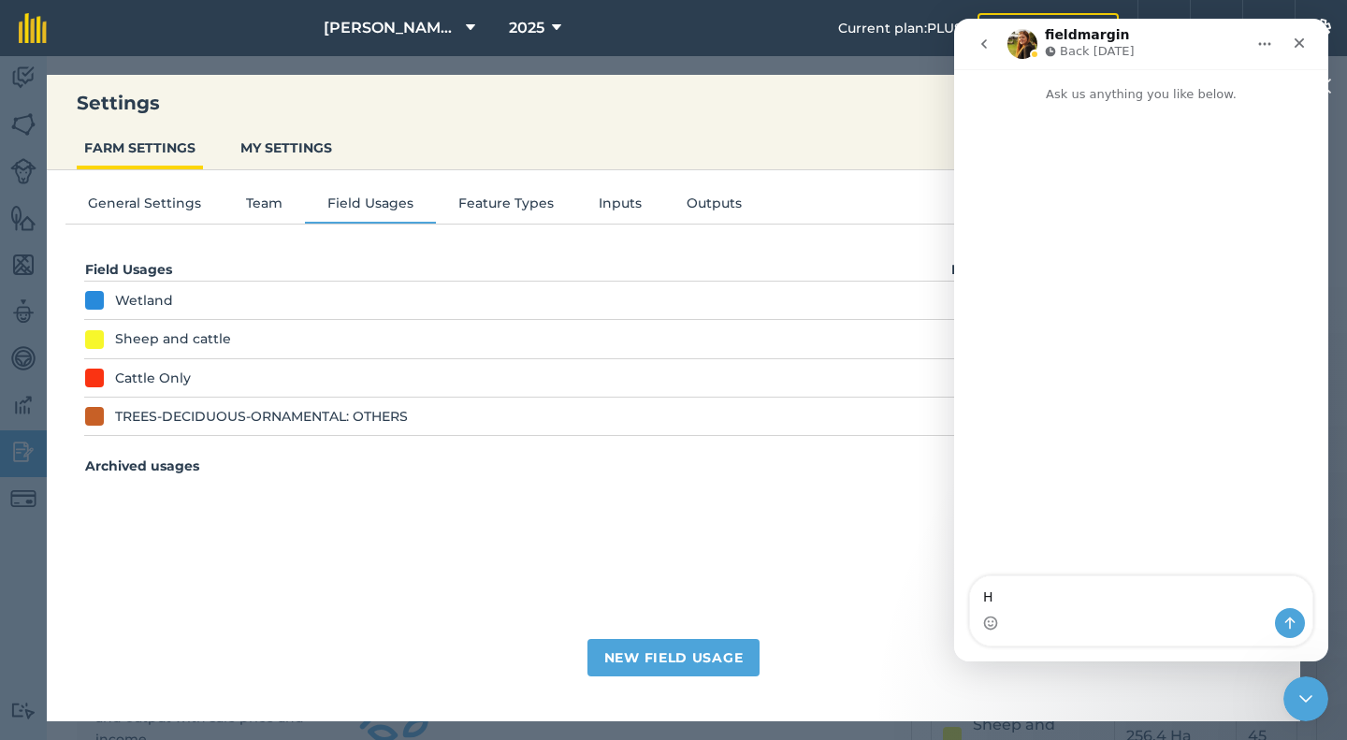
type textarea "Hi"
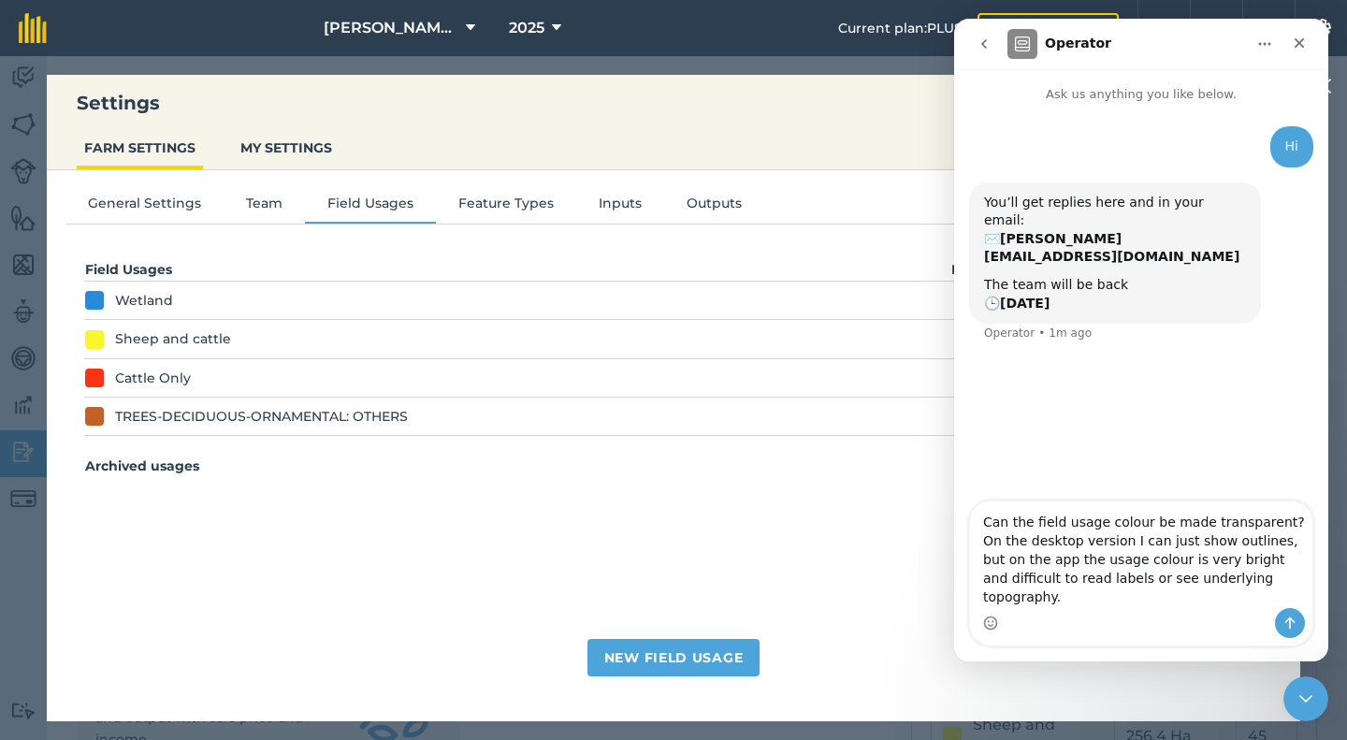
type textarea "Can the field usage colour be made transparent? On the desktop version I can ju…"
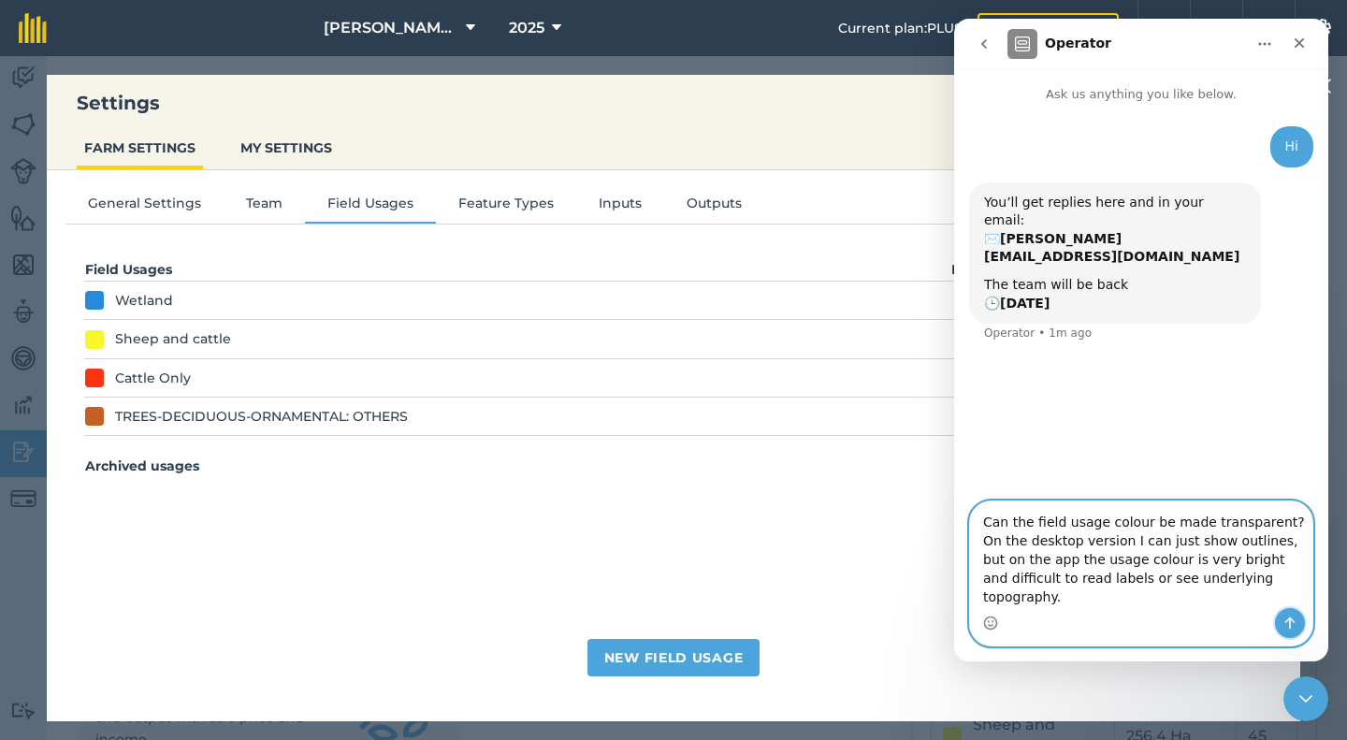
click at [1289, 625] on icon "Send a message…" at bounding box center [1290, 623] width 10 height 12
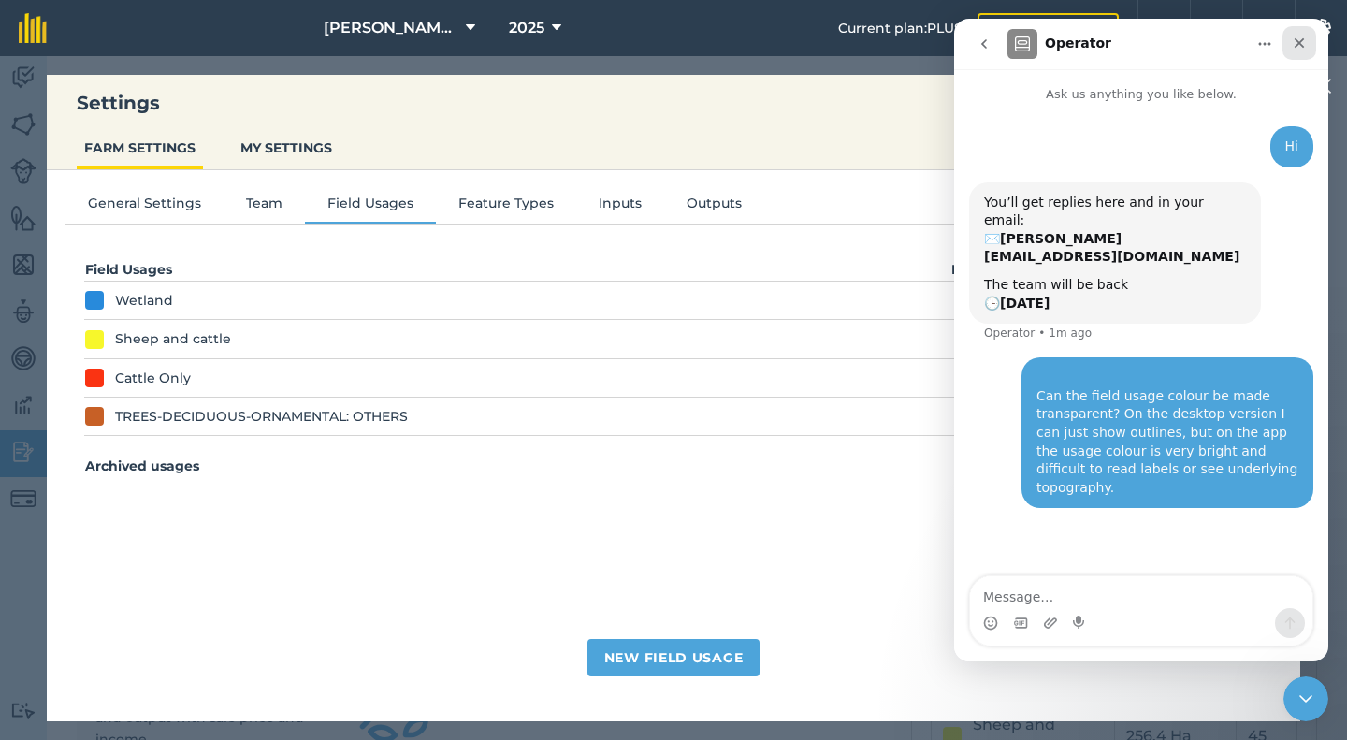
click at [1298, 48] on icon "Close" at bounding box center [1299, 43] width 15 height 15
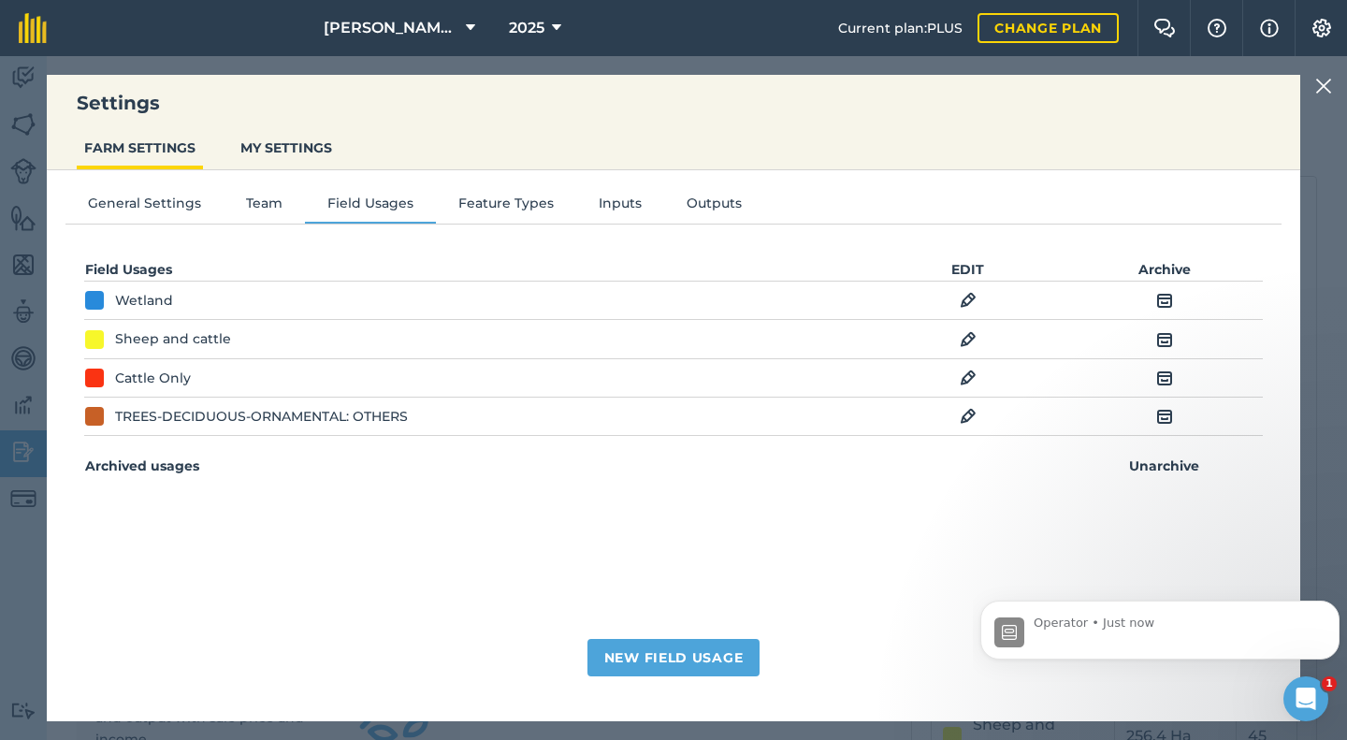
scroll to position [152, 0]
